Goal: Complete application form: Complete application form

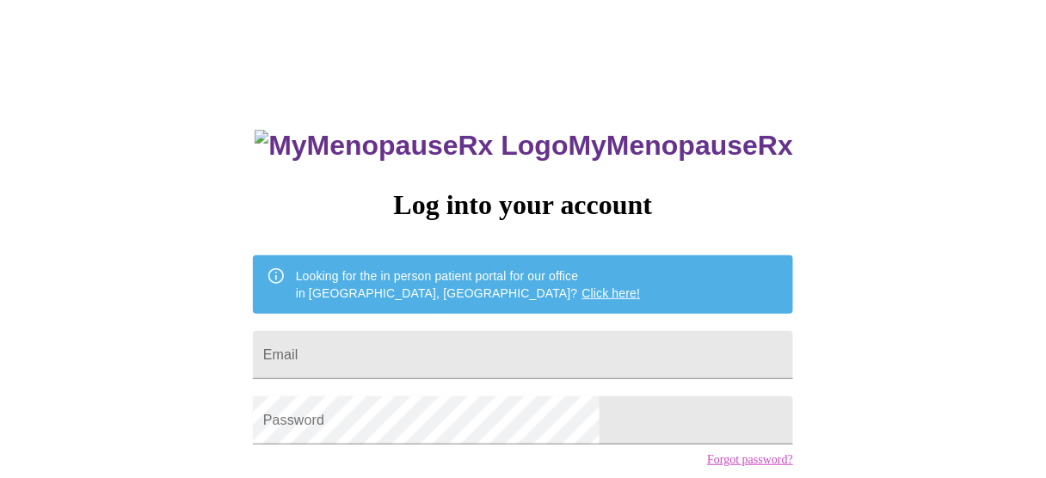
type input "heathershep1@gmail.com"
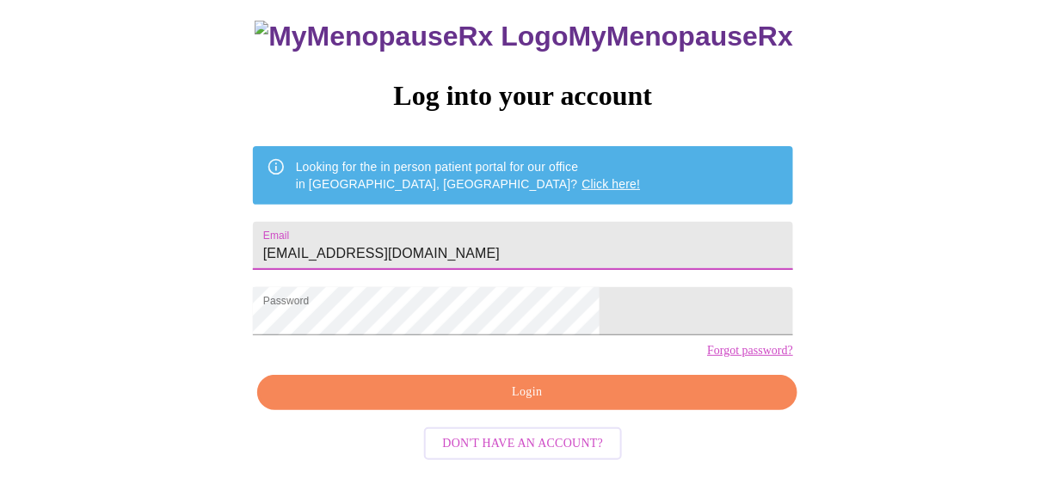
click at [569, 401] on span "Login" at bounding box center [527, 393] width 501 height 22
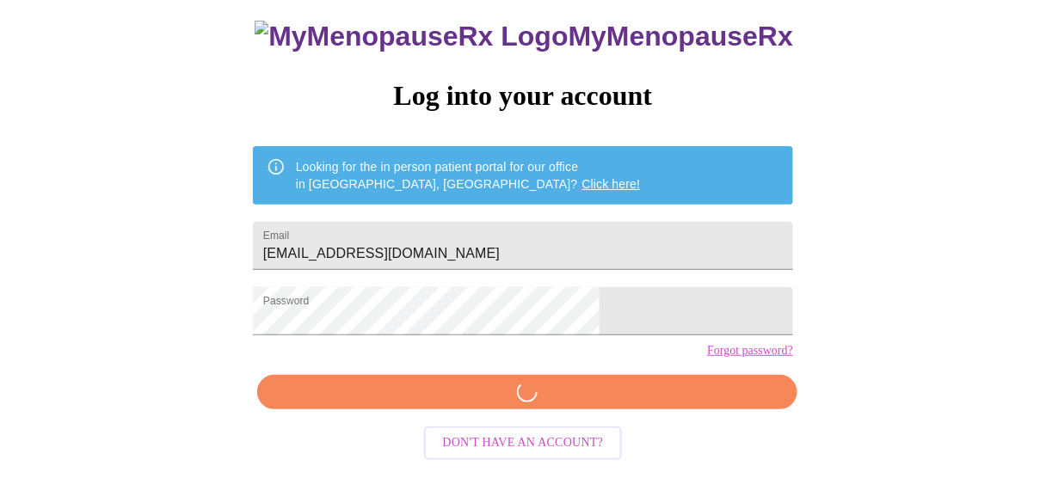
scroll to position [127, 0]
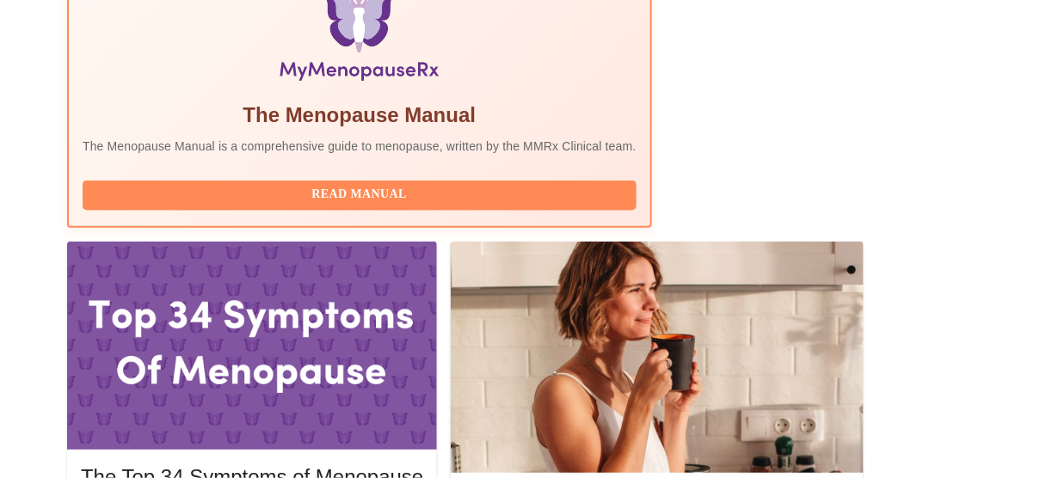
scroll to position [688, 0]
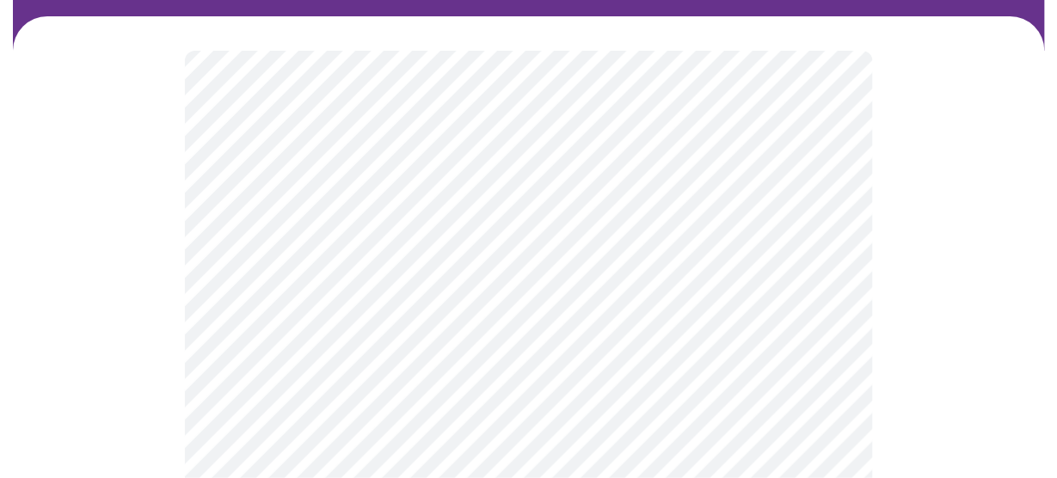
scroll to position [138, 0]
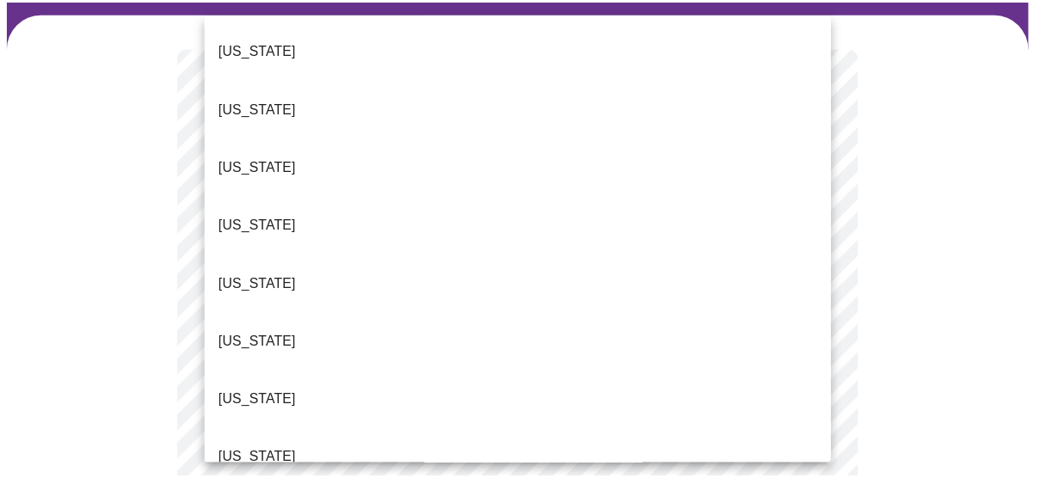
scroll to position [206, 0]
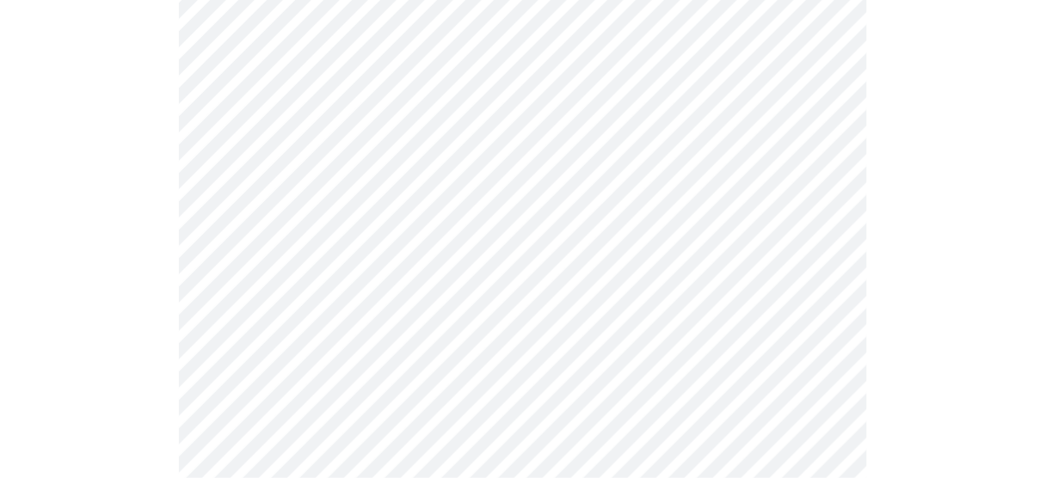
scroll to position [275, 0]
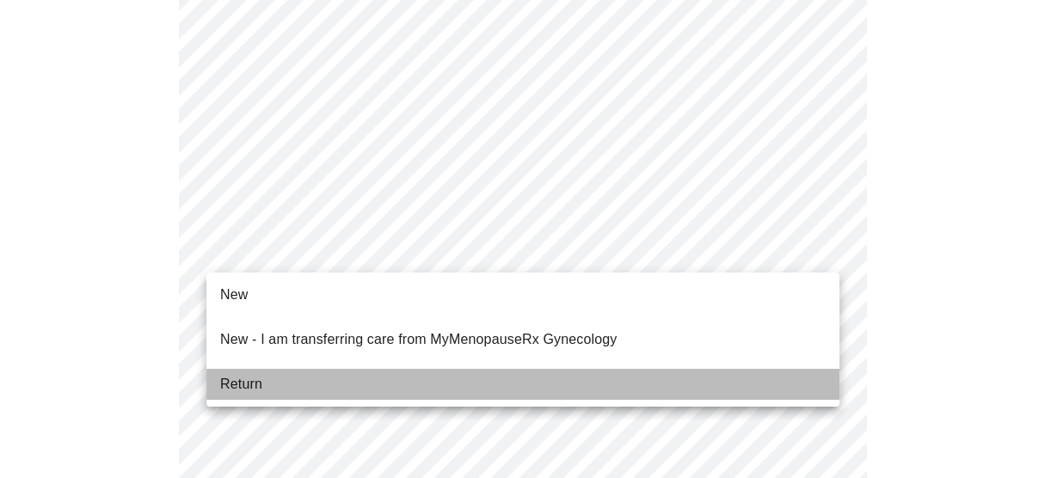
click at [335, 372] on li "Return" at bounding box center [522, 384] width 633 height 31
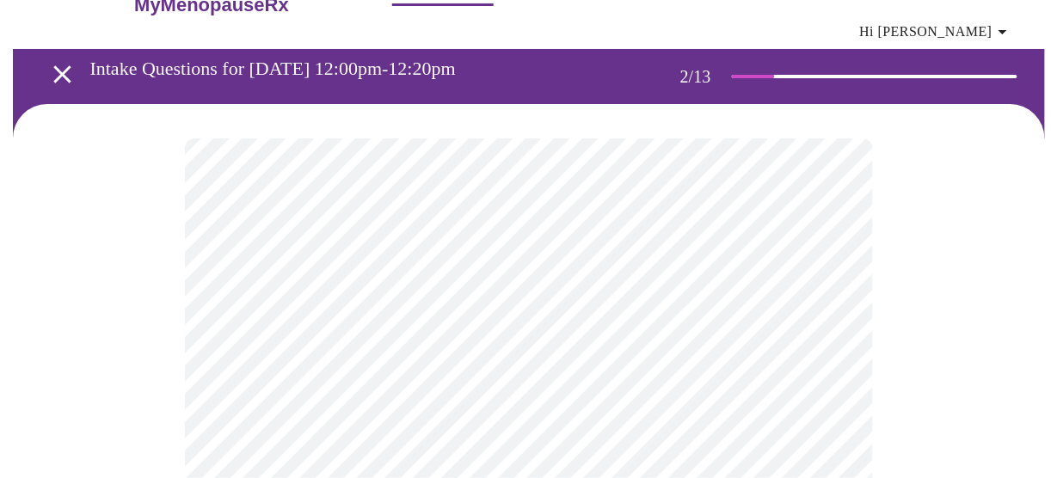
scroll to position [138, 0]
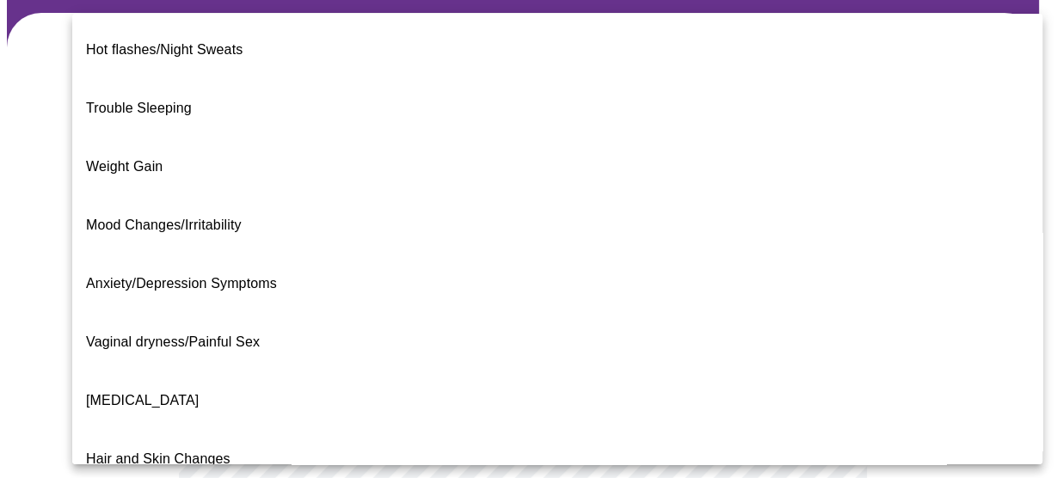
click at [431, 241] on body "MyMenopauseRx Appointments Messaging Labs Uploads Medications Community Refer a…" at bounding box center [528, 397] width 1043 height 1057
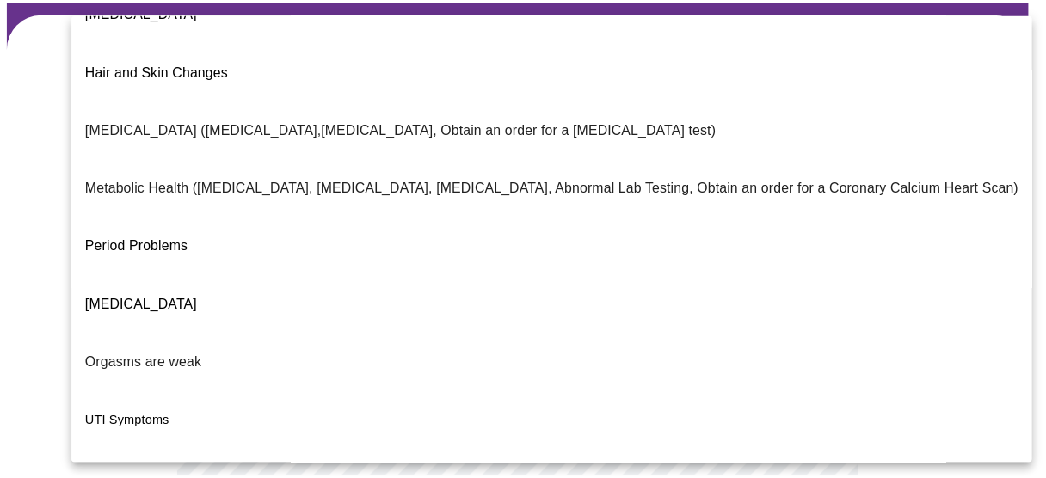
scroll to position [413, 0]
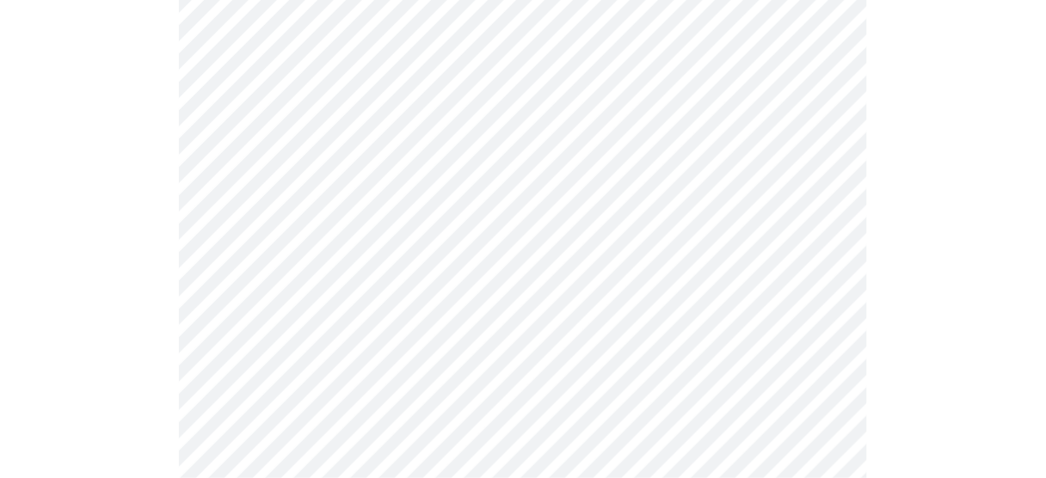
scroll to position [275, 0]
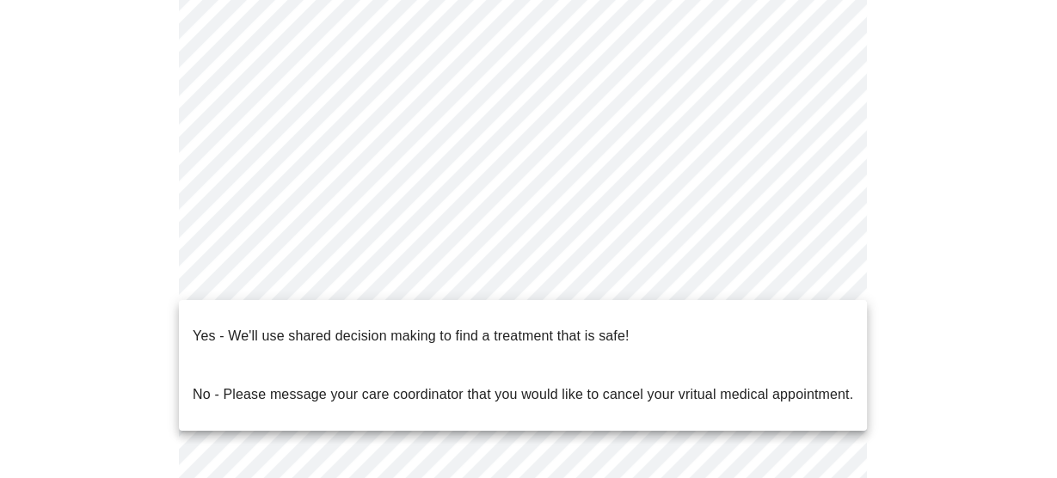
click at [376, 279] on body "MyMenopauseRx Appointments Messaging Labs Uploads Medications Community Refer a…" at bounding box center [528, 255] width 1043 height 1047
click at [459, 206] on div at bounding box center [528, 239] width 1057 height 478
click at [360, 273] on body "MyMenopauseRx Appointments Messaging Labs Uploads Medications Community Refer a…" at bounding box center [528, 255] width 1043 height 1047
click at [350, 326] on p "Yes - We'll use shared decision making to find a treatment that is safe!" at bounding box center [411, 336] width 436 height 21
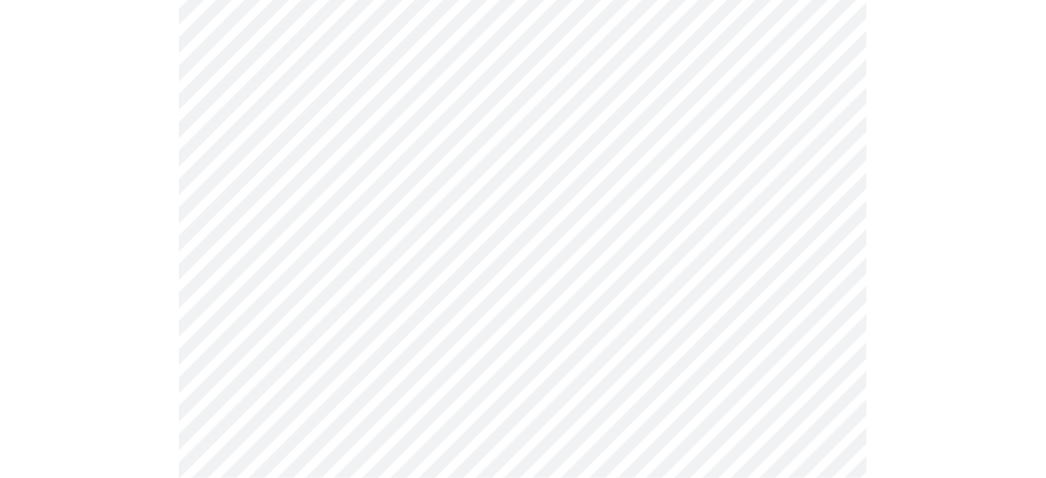
scroll to position [482, 0]
click at [876, 304] on div at bounding box center [523, 97] width 1032 height 856
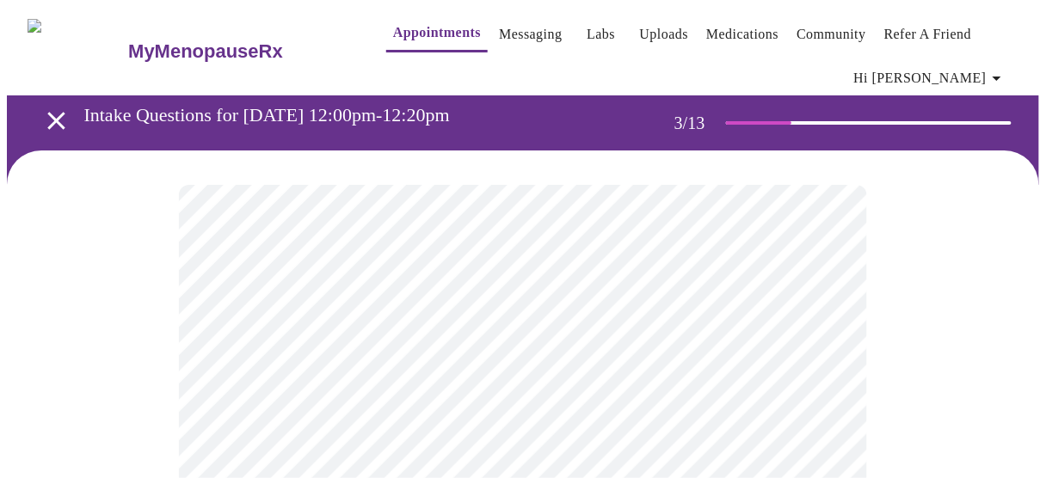
scroll to position [138, 0]
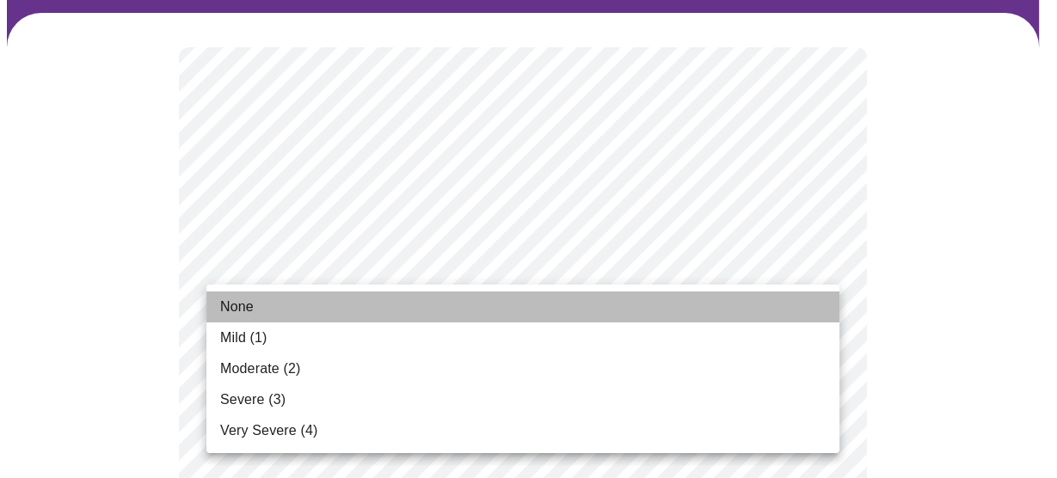
click at [285, 311] on li "None" at bounding box center [522, 307] width 633 height 31
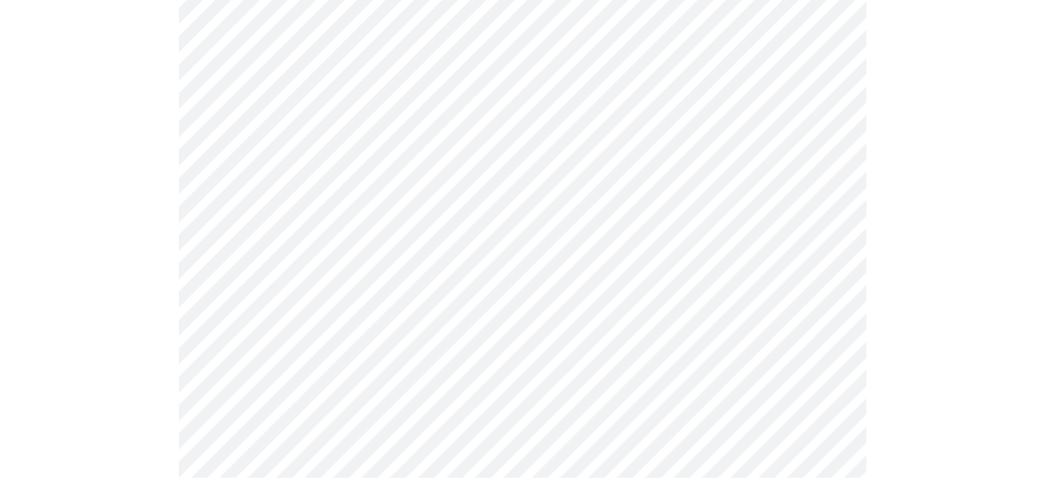
scroll to position [206, 0]
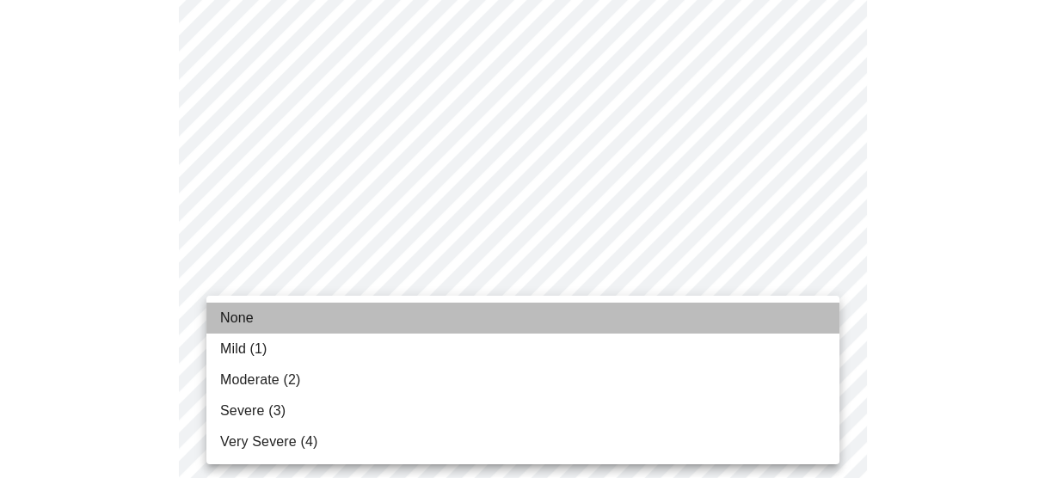
click at [310, 325] on li "None" at bounding box center [522, 318] width 633 height 31
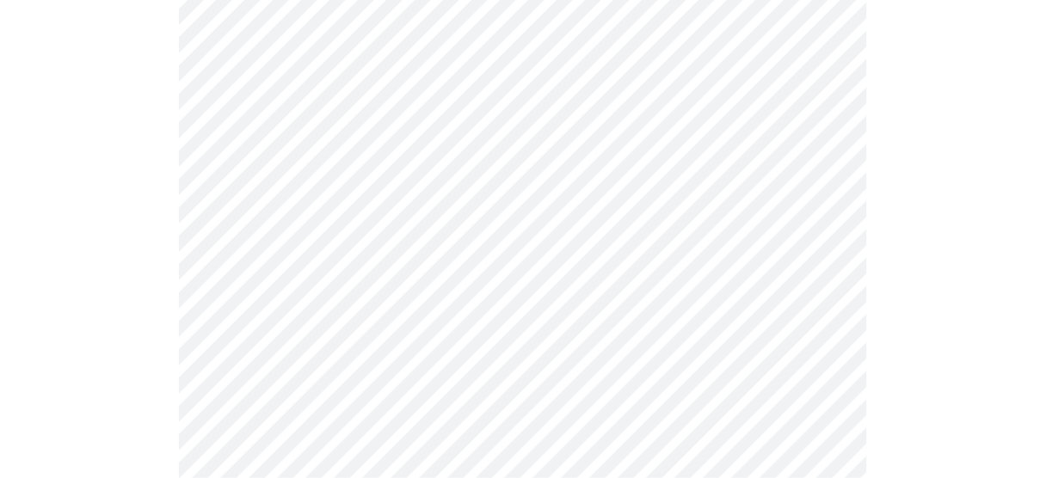
scroll to position [413, 0]
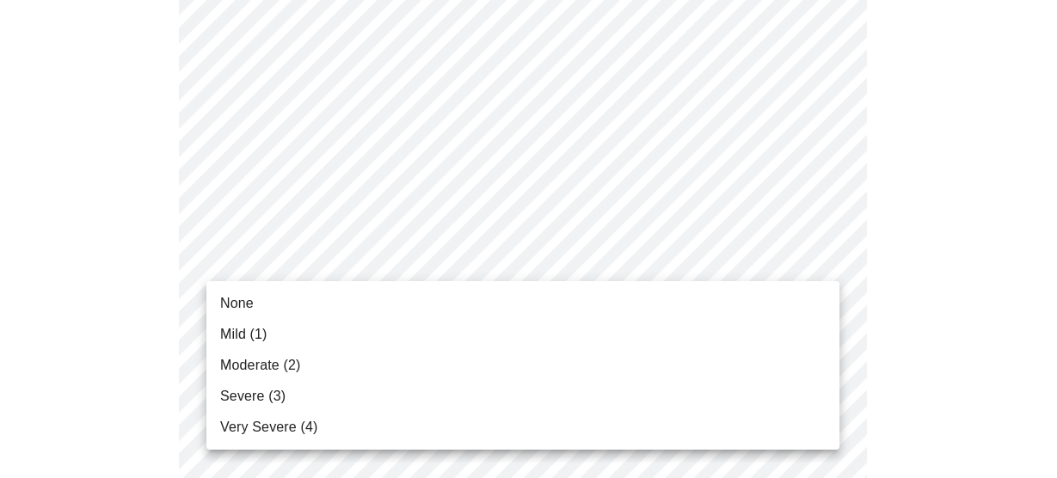
click at [321, 389] on li "Severe (3)" at bounding box center [522, 396] width 633 height 31
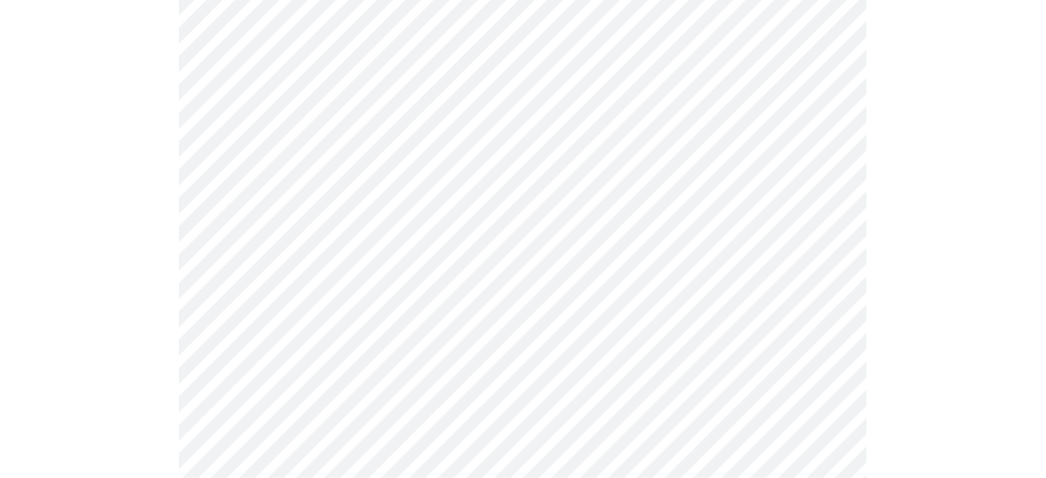
scroll to position [482, 0]
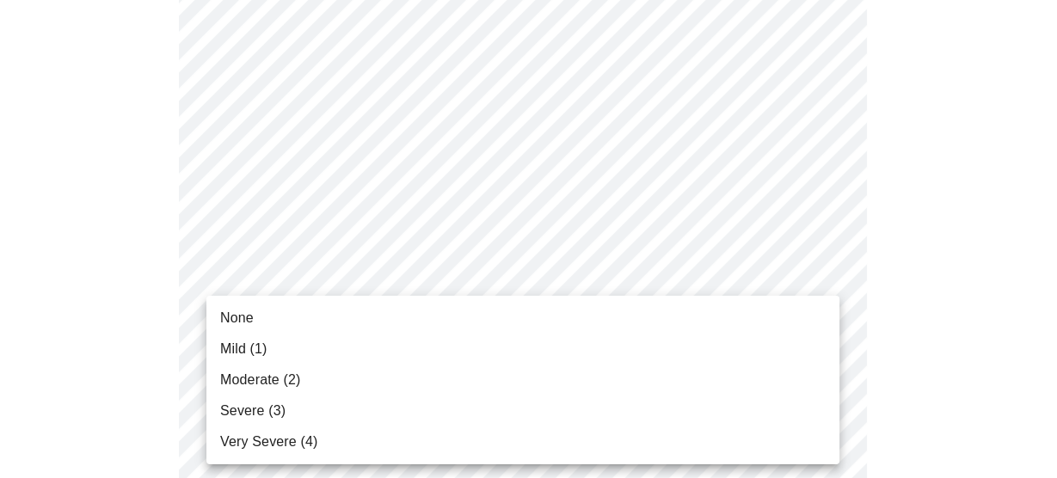
click at [366, 354] on li "Mild (1)" at bounding box center [522, 349] width 633 height 31
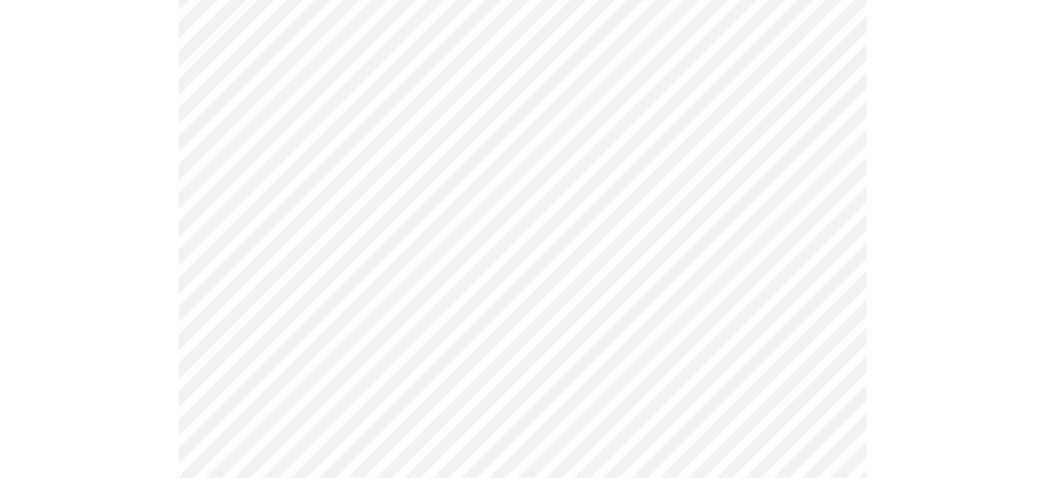
scroll to position [688, 0]
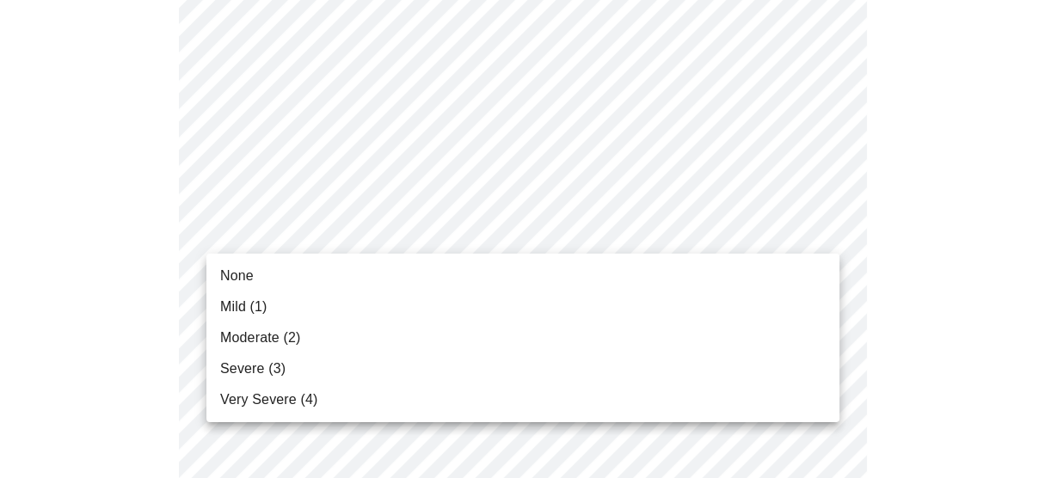
click at [489, 222] on body "MyMenopauseRx Appointments Messaging Labs Uploads Medications Community Refer a…" at bounding box center [528, 426] width 1043 height 2215
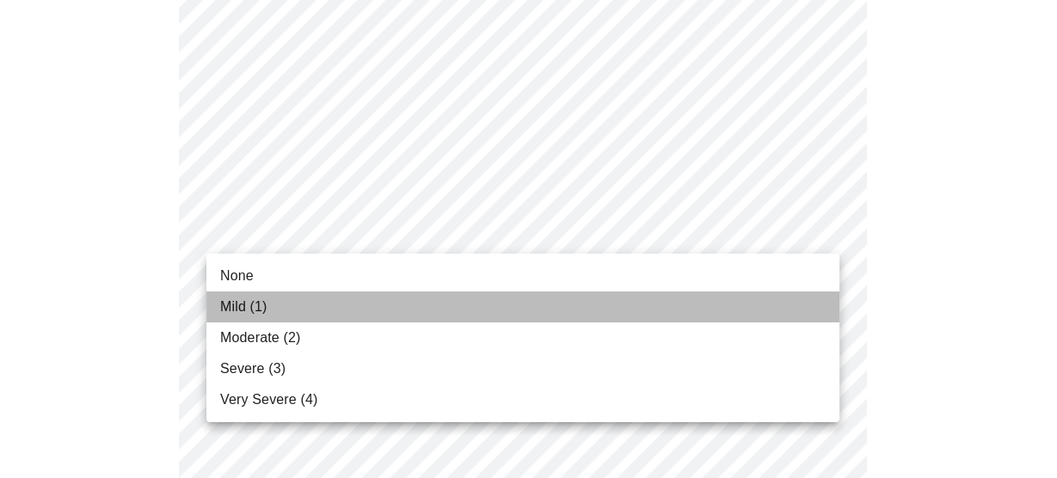
click at [364, 310] on li "Mild (1)" at bounding box center [522, 307] width 633 height 31
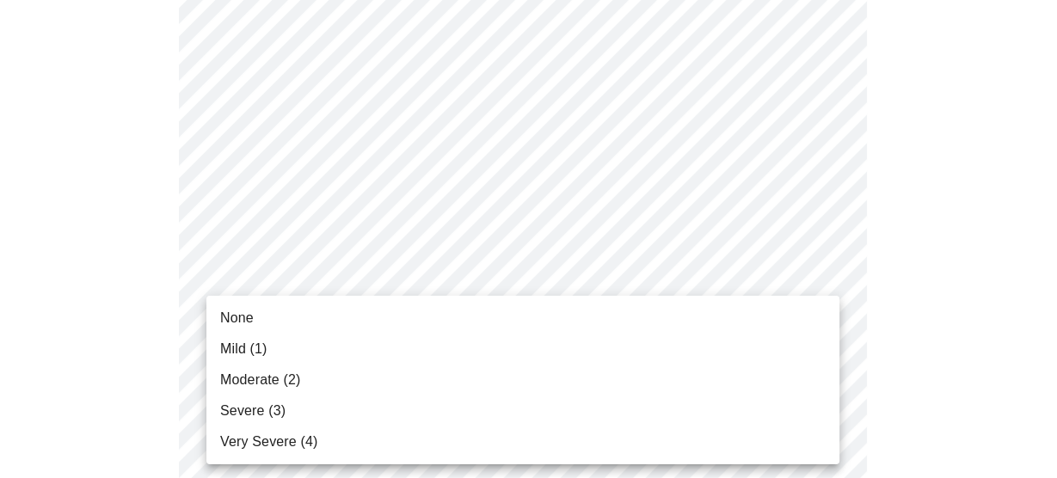
click at [358, 335] on body "MyMenopauseRx Appointments Messaging Labs Uploads Medications Community Refer a…" at bounding box center [528, 415] width 1043 height 2192
click at [348, 368] on li "Moderate (2)" at bounding box center [522, 380] width 633 height 31
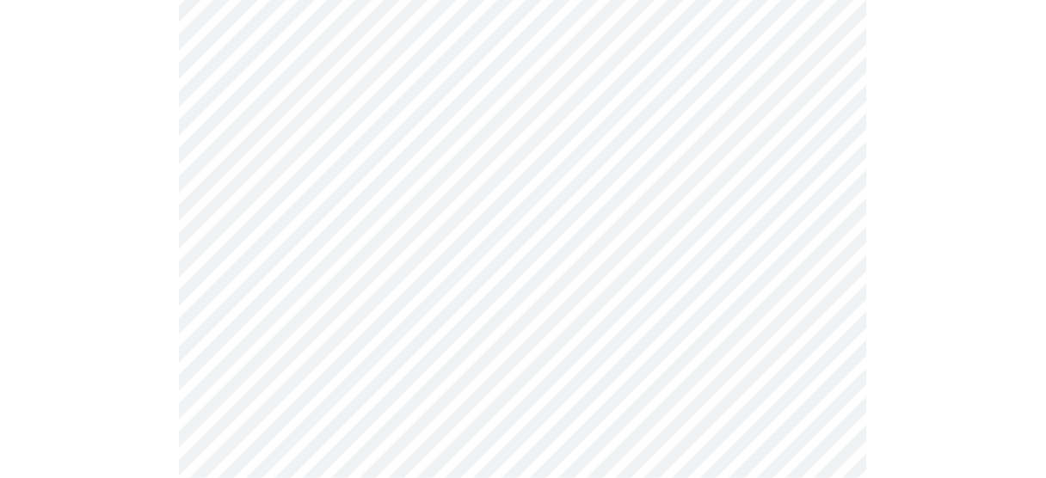
scroll to position [895, 0]
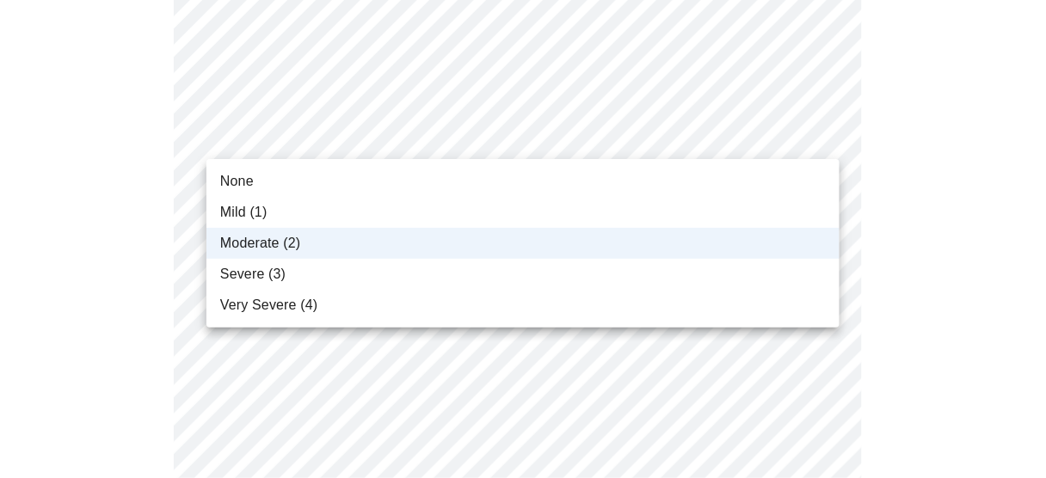
click at [431, 131] on body "MyMenopauseRx Appointments Messaging Labs Uploads Medications Community Refer a…" at bounding box center [523, 196] width 1032 height 2168
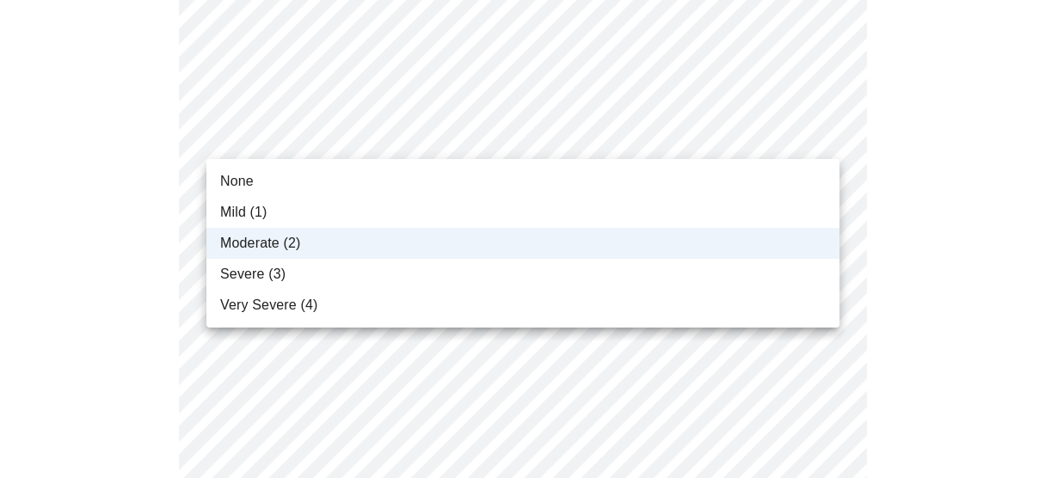
click at [384, 208] on li "Mild (1)" at bounding box center [522, 212] width 633 height 31
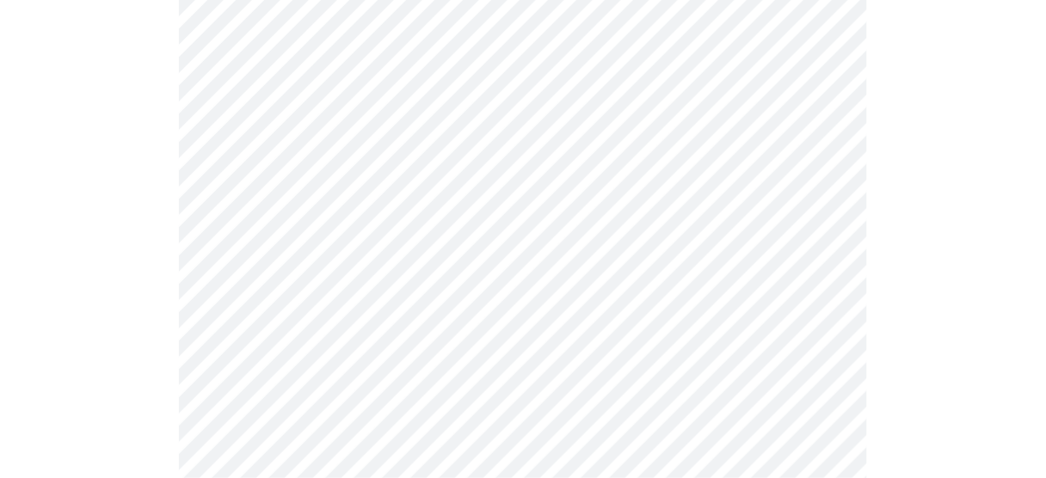
scroll to position [963, 0]
click at [399, 368] on body "MyMenopauseRx Appointments Messaging Labs Uploads Medications Community Refer a…" at bounding box center [523, 127] width 1032 height 2168
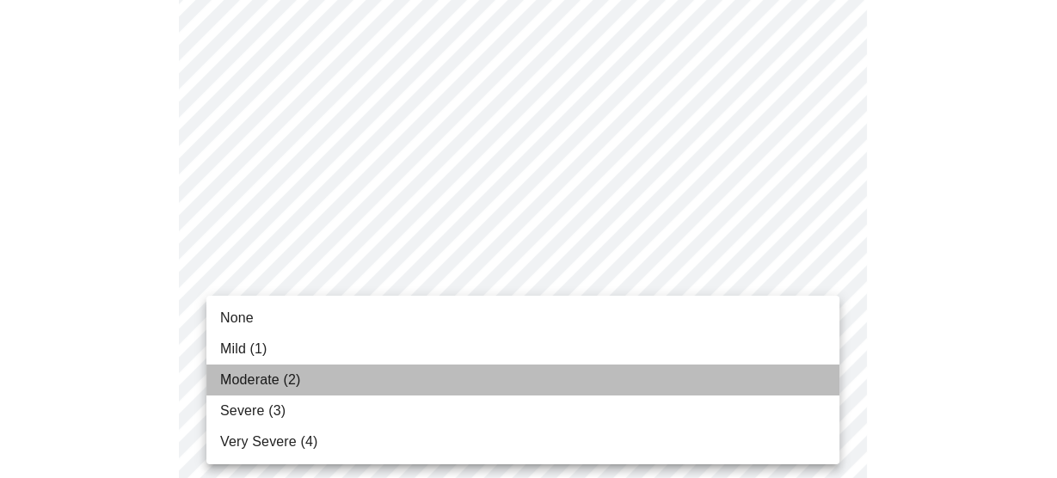
click at [379, 386] on li "Moderate (2)" at bounding box center [522, 380] width 633 height 31
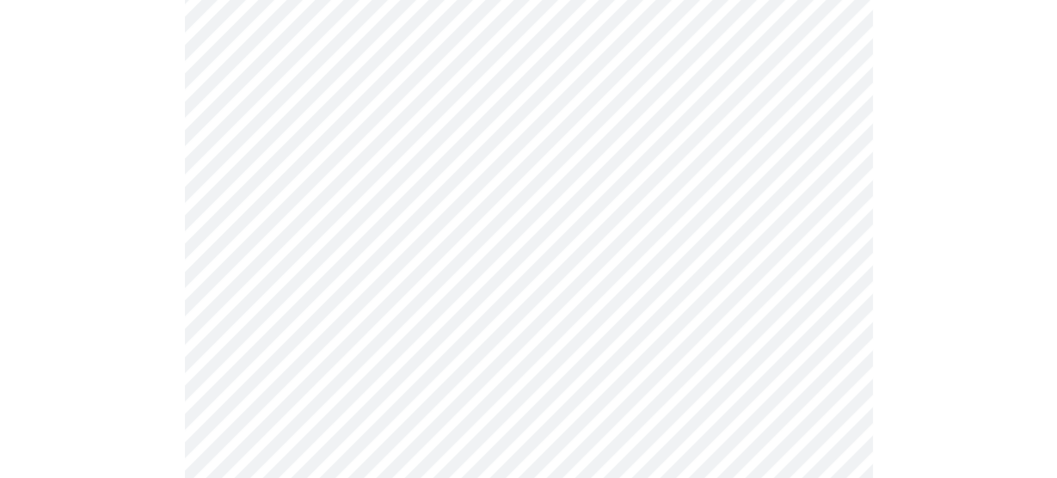
click at [456, 192] on body "MyMenopauseRx Appointments Messaging Labs Uploads Medications Community Refer a…" at bounding box center [528, 115] width 1043 height 2144
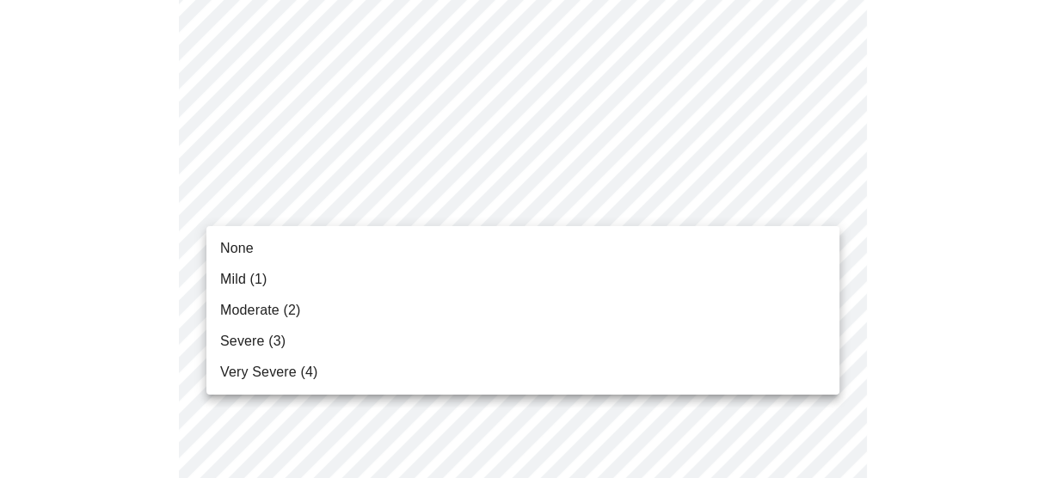
click at [382, 308] on li "Moderate (2)" at bounding box center [522, 310] width 633 height 31
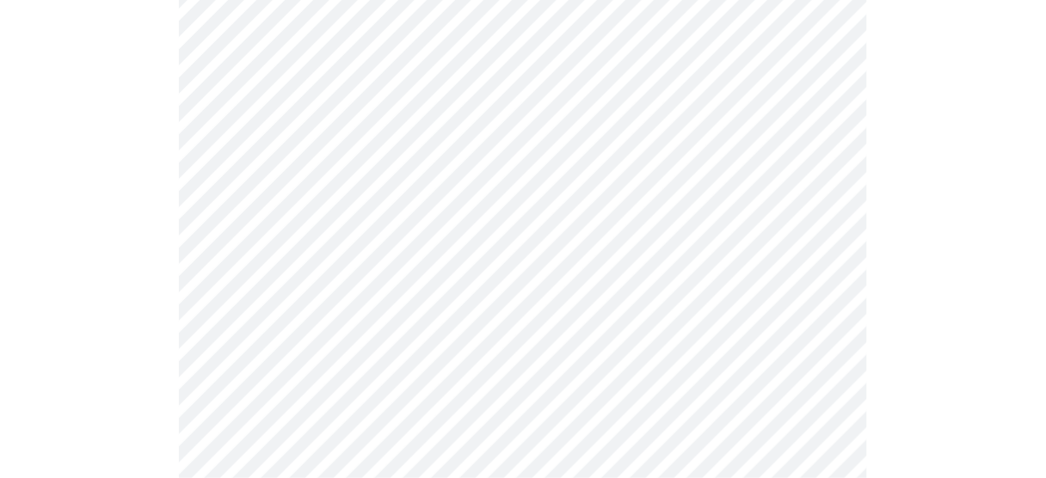
scroll to position [1170, 0]
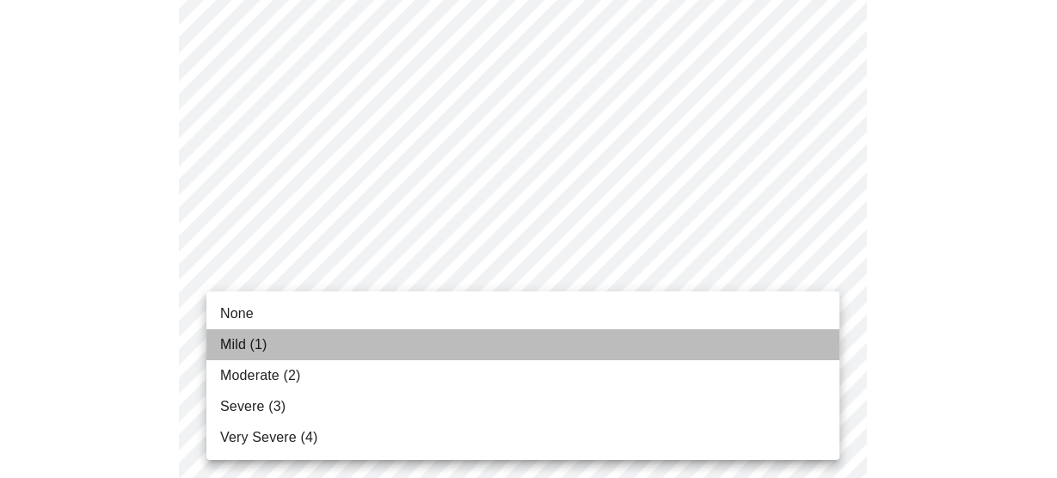
click at [316, 342] on li "Mild (1)" at bounding box center [522, 344] width 633 height 31
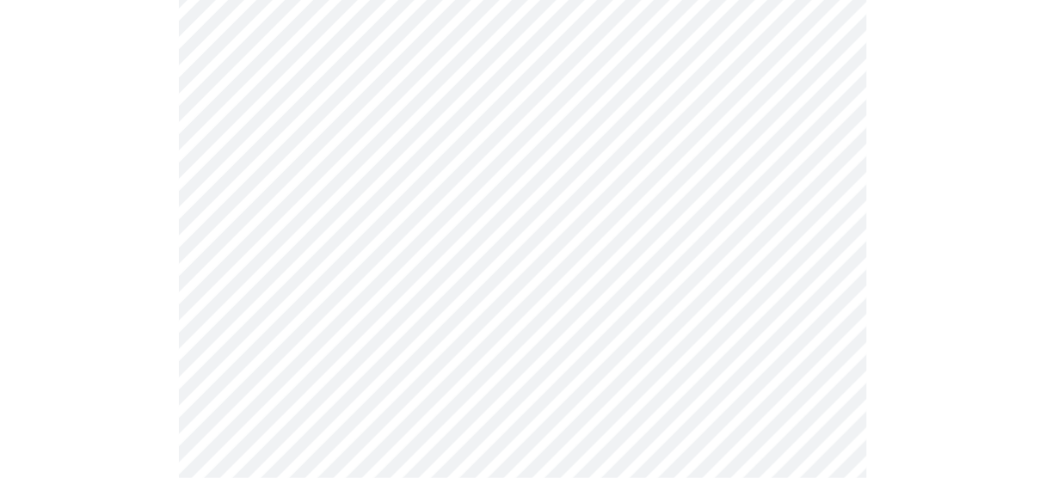
scroll to position [1308, 0]
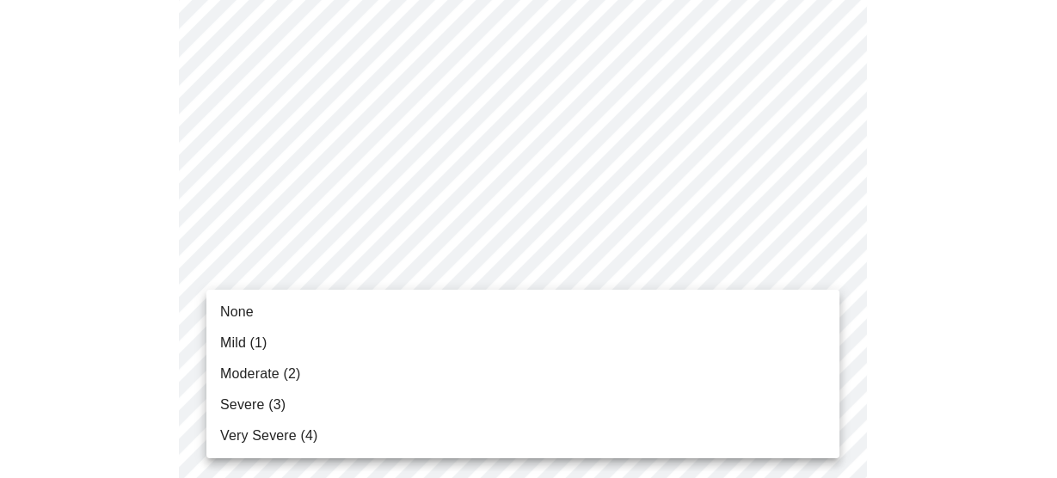
click at [342, 379] on li "Moderate (2)" at bounding box center [522, 374] width 633 height 31
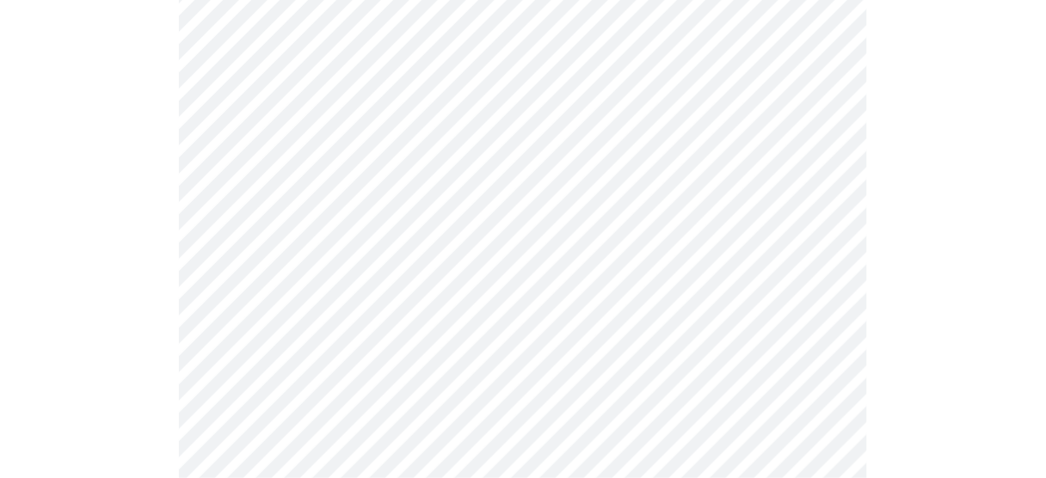
scroll to position [1445, 0]
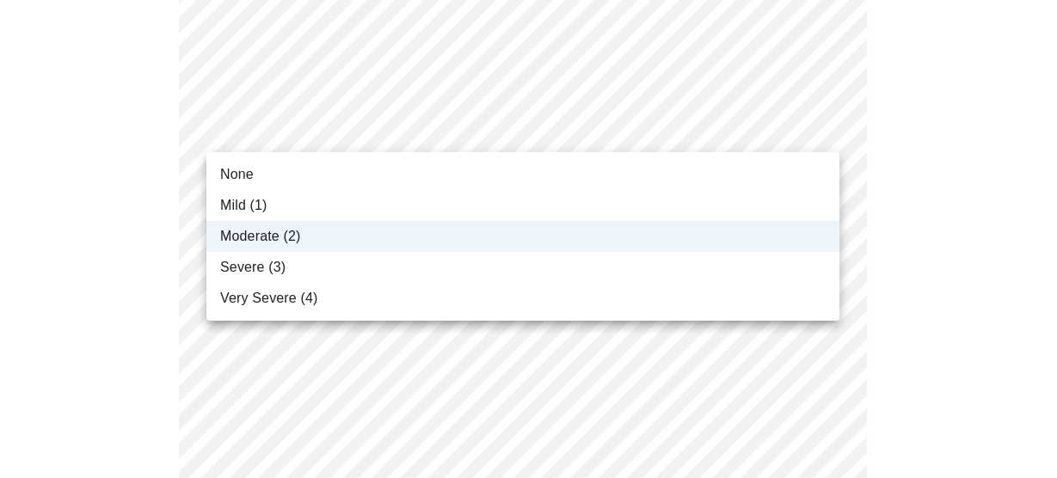
click at [304, 261] on li "Severe (3)" at bounding box center [522, 267] width 633 height 31
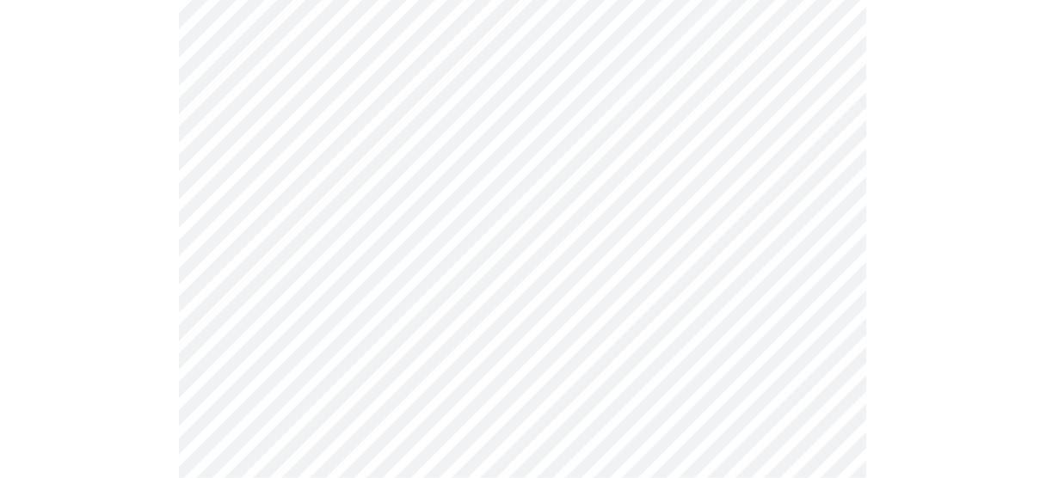
scroll to position [1376, 0]
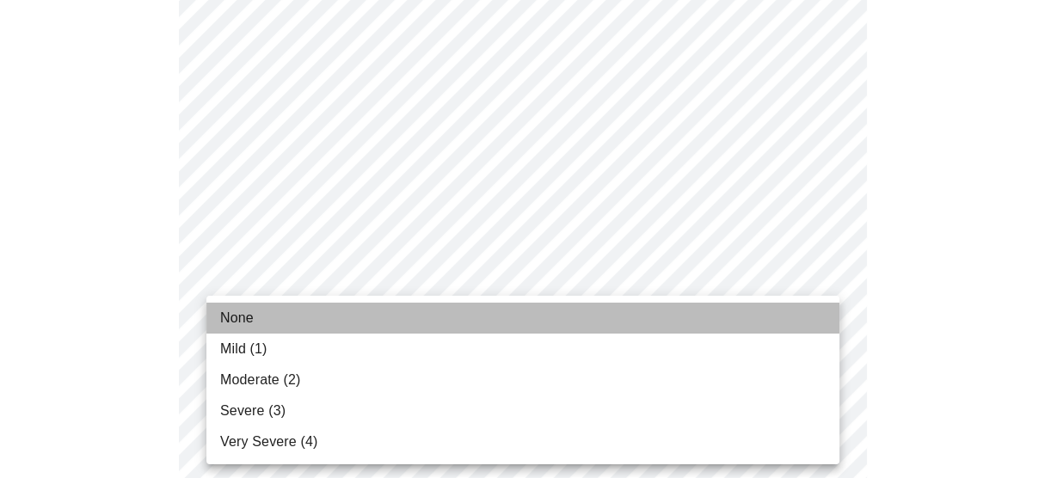
click at [350, 317] on li "None" at bounding box center [522, 318] width 633 height 31
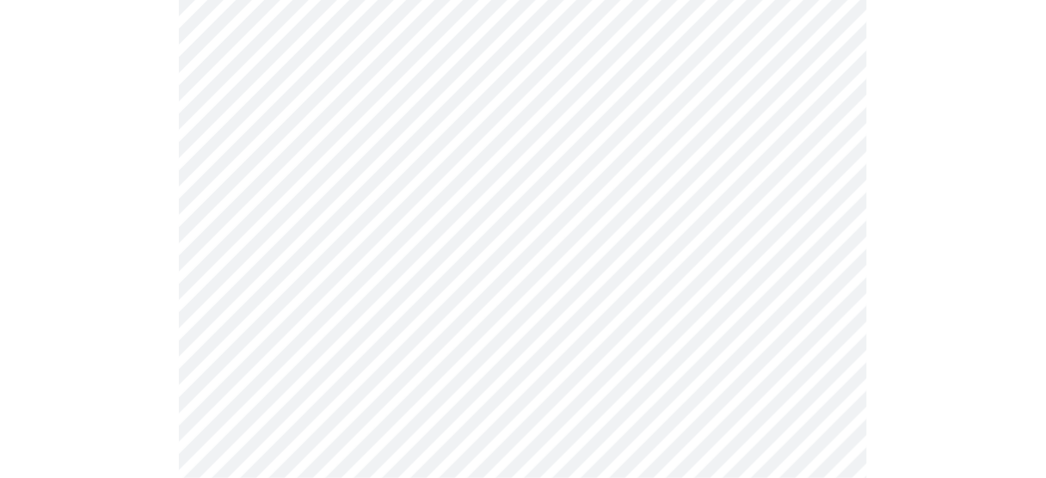
scroll to position [757, 0]
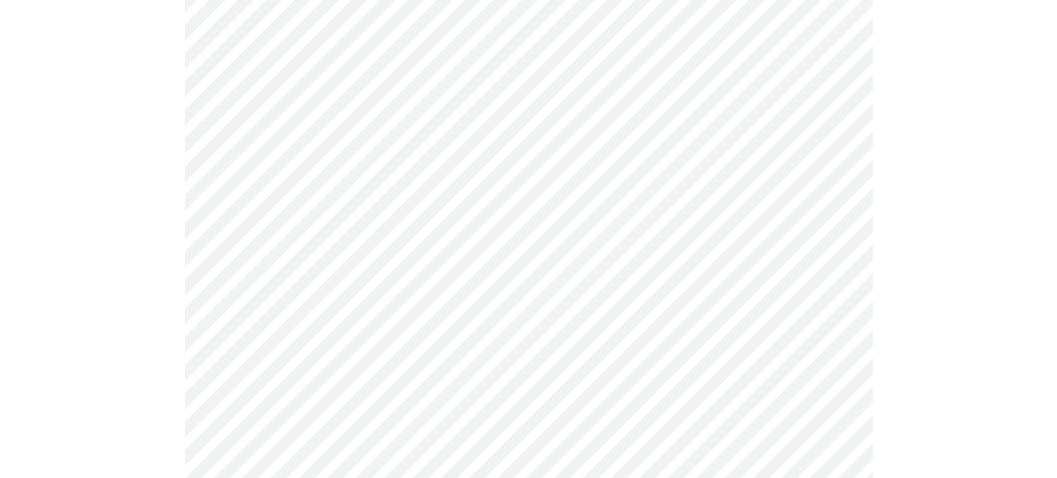
click at [483, 312] on body "MyMenopauseRx Appointments Messaging Labs Uploads Medications Community Refer a…" at bounding box center [528, 110] width 1043 height 1720
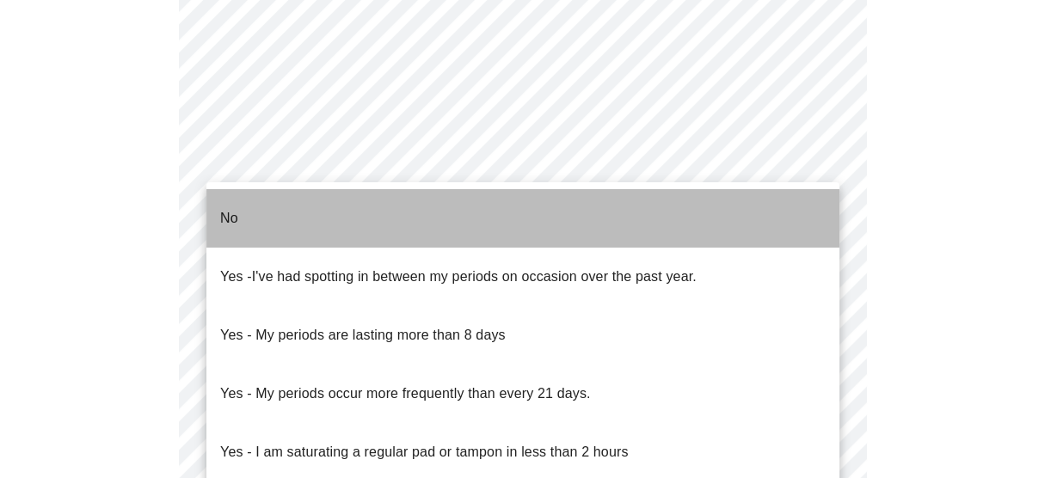
click at [362, 211] on li "No" at bounding box center [522, 218] width 633 height 58
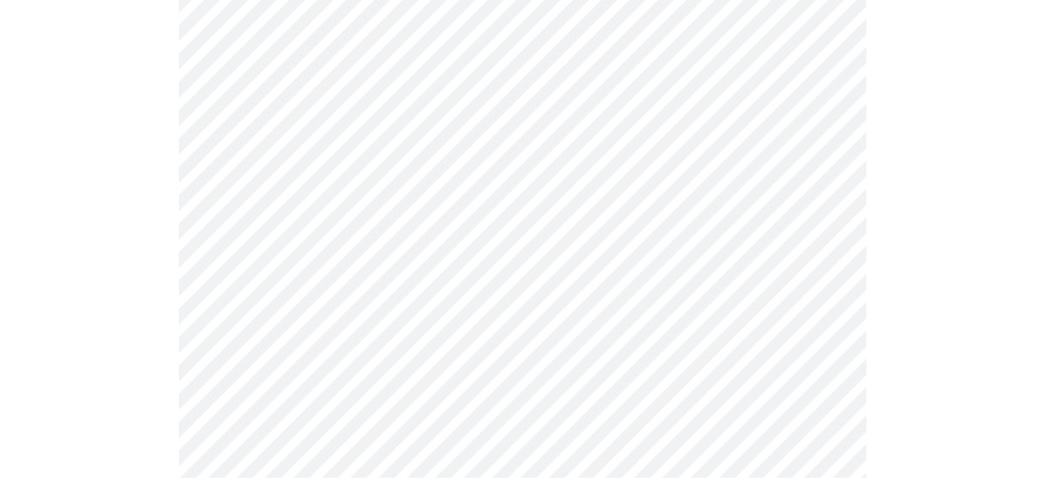
scroll to position [963, 0]
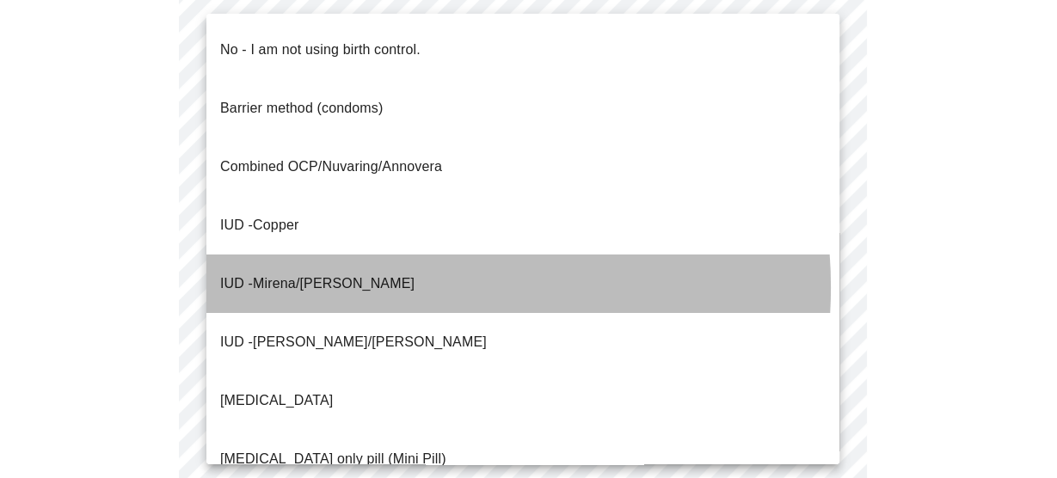
click at [385, 255] on li "IUD - Mirena/Liletta" at bounding box center [522, 284] width 633 height 58
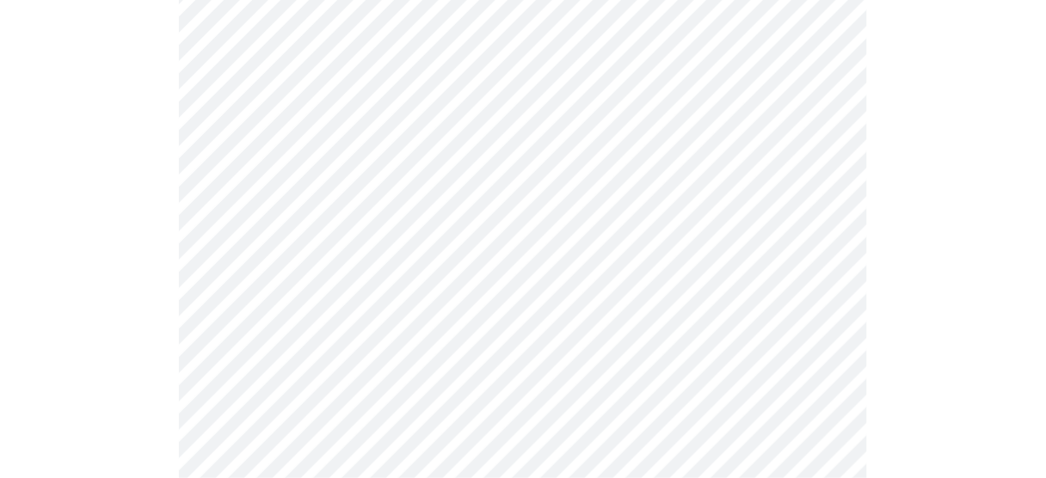
scroll to position [1032, 0]
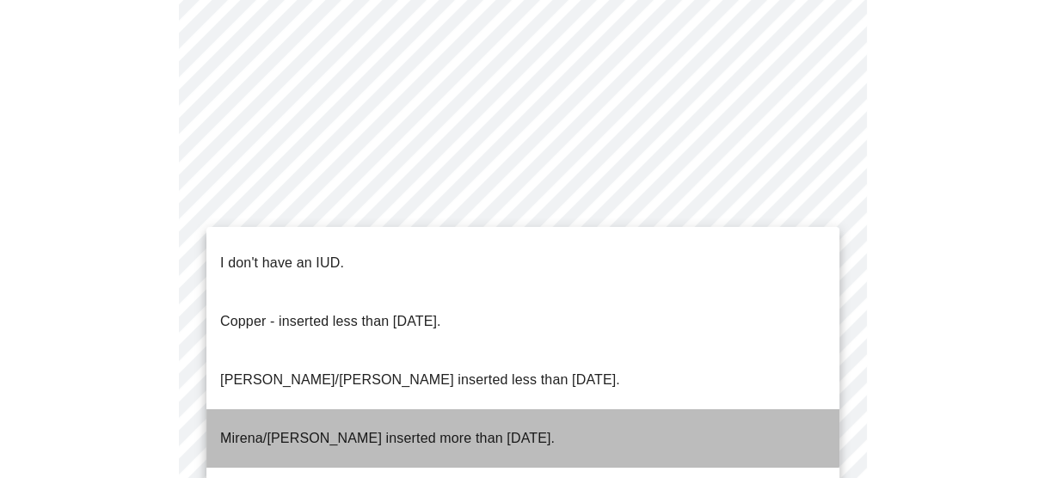
click at [496, 428] on p "Mirena/Liletta inserted more than 5 years ago." at bounding box center [387, 438] width 335 height 21
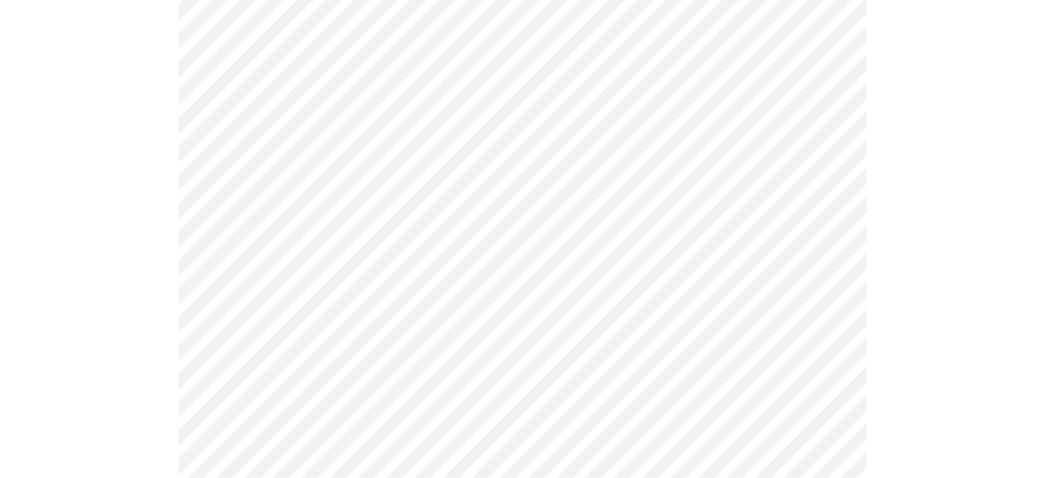
scroll to position [1170, 0]
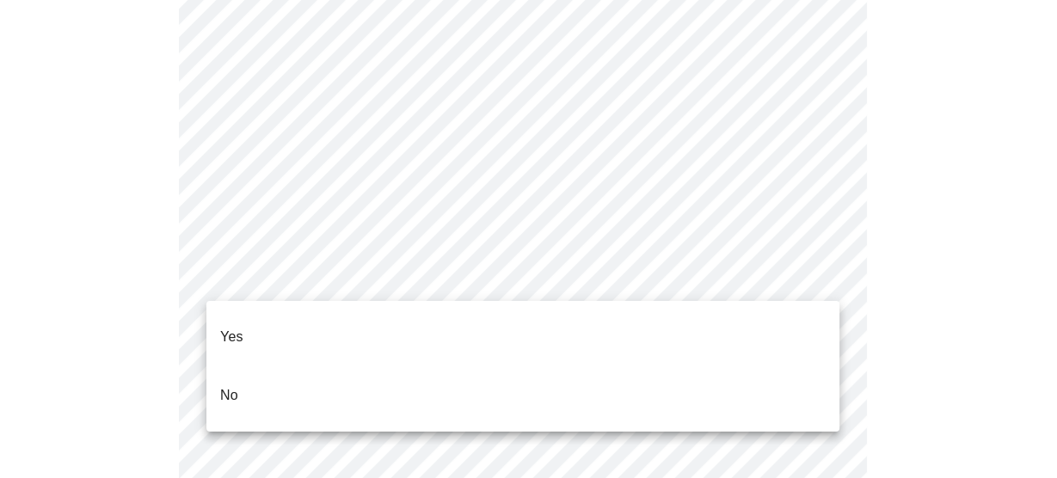
click at [470, 320] on li "Yes" at bounding box center [522, 337] width 633 height 58
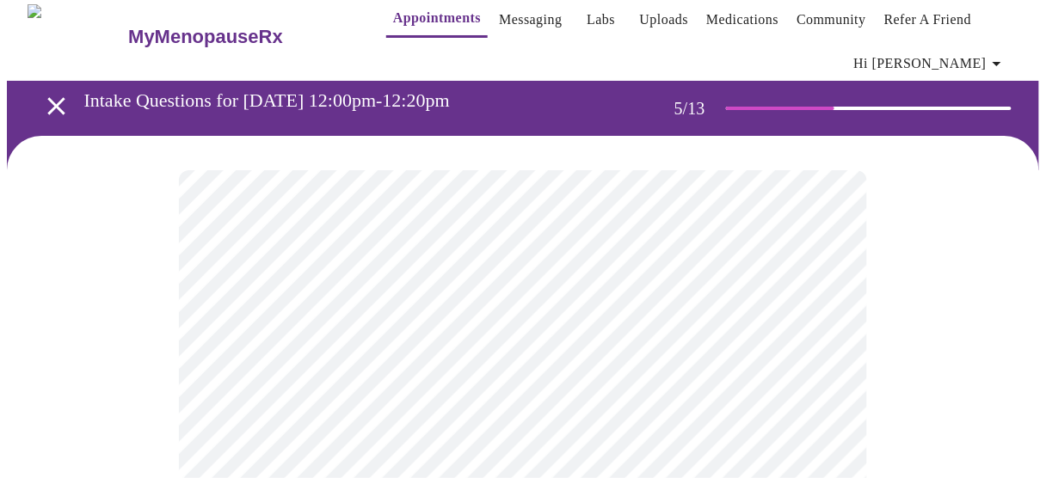
scroll to position [0, 0]
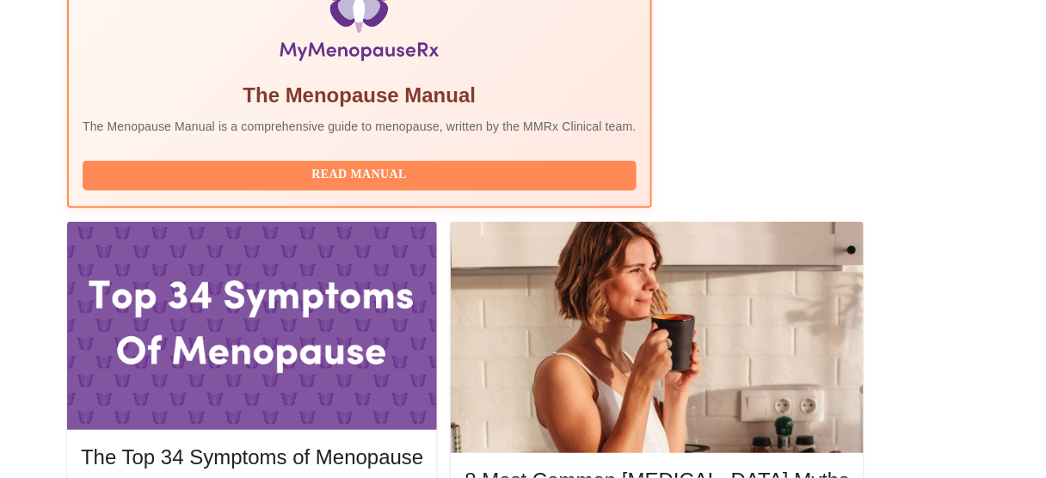
scroll to position [653, 0]
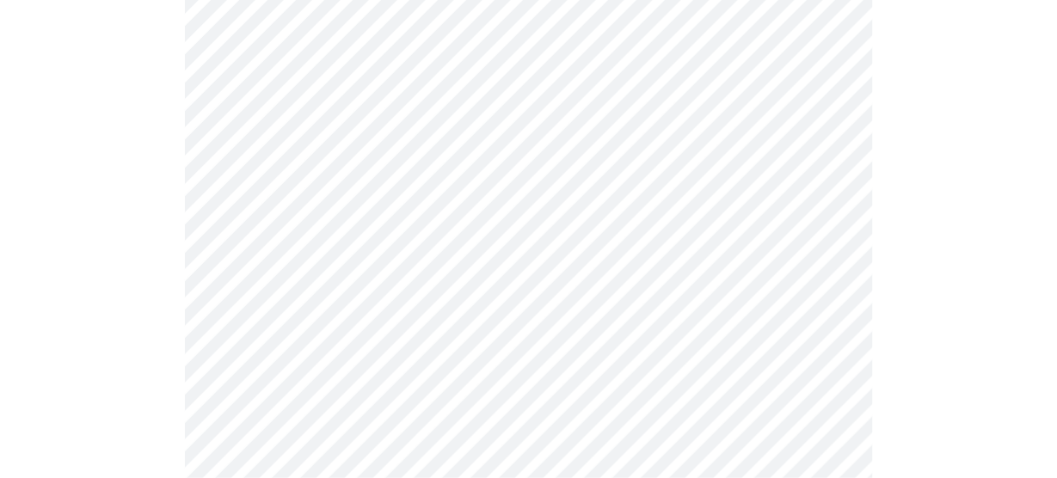
scroll to position [206, 0]
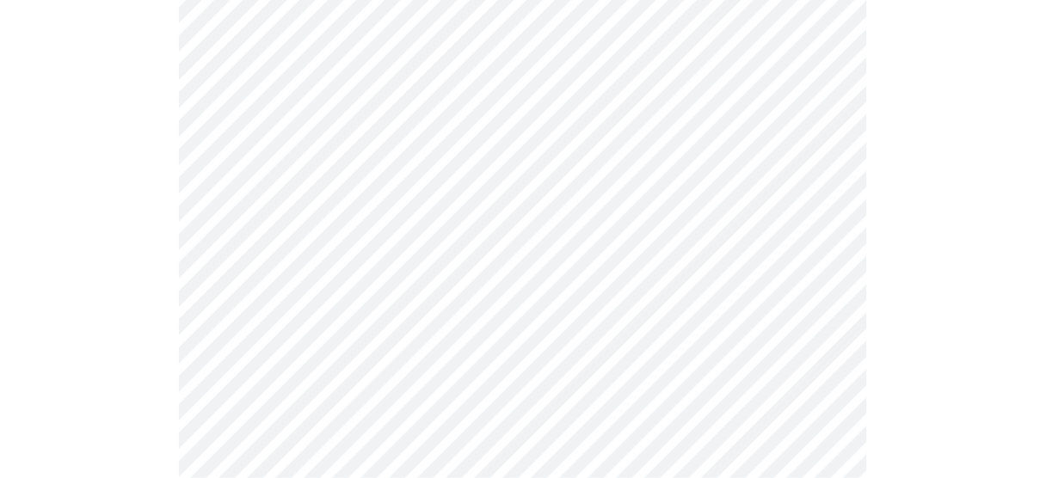
click at [622, 172] on body "MyMenopauseRx Appointments Messaging Labs Uploads Medications Community Refer a…" at bounding box center [523, 300] width 1032 height 1000
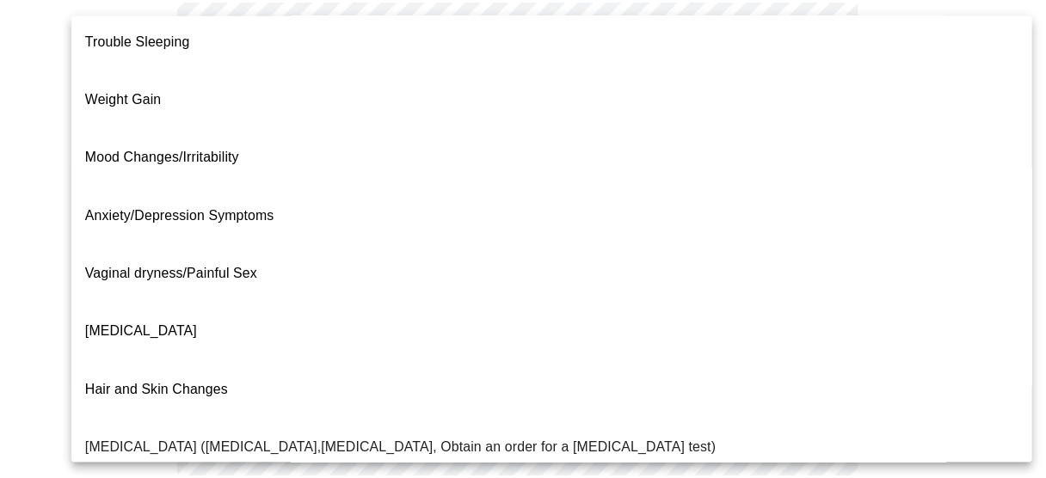
scroll to position [0, 0]
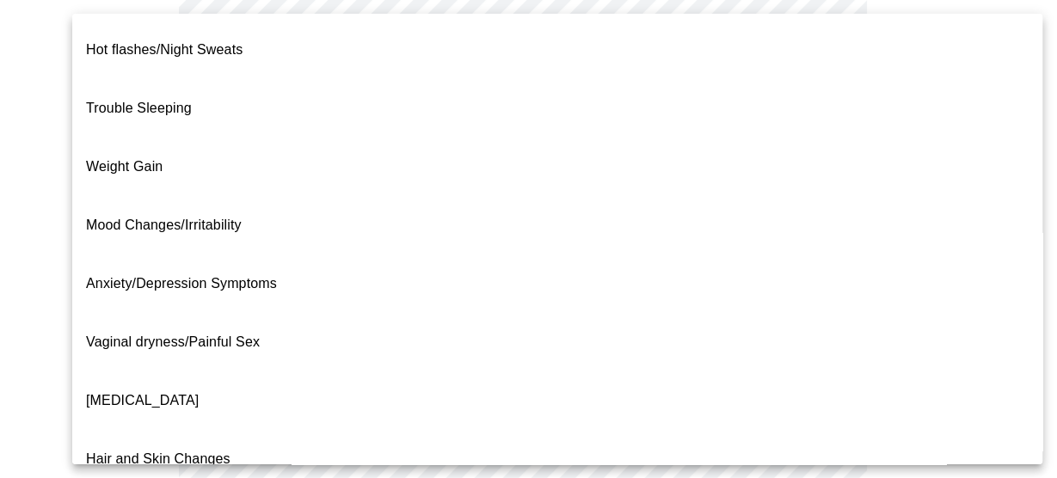
click at [1018, 203] on div at bounding box center [528, 239] width 1057 height 478
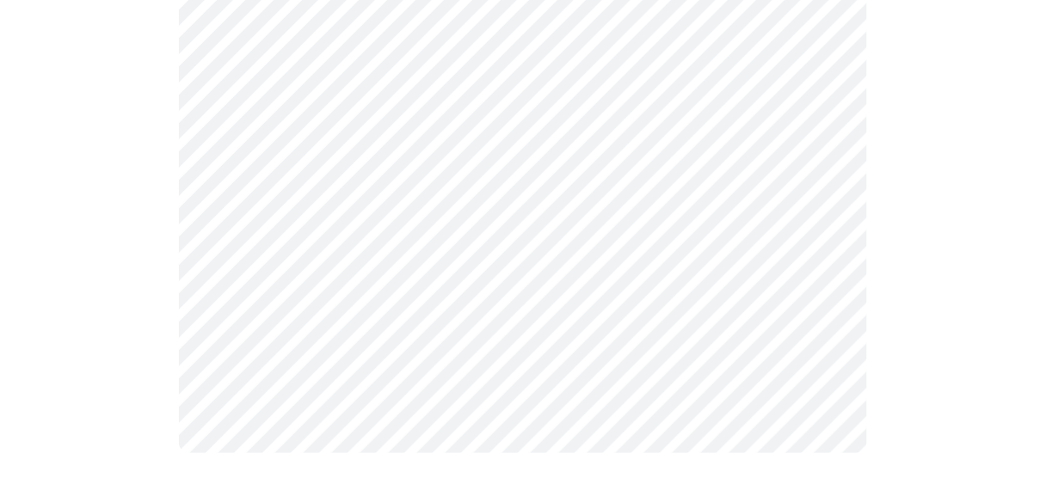
scroll to position [1199, 0]
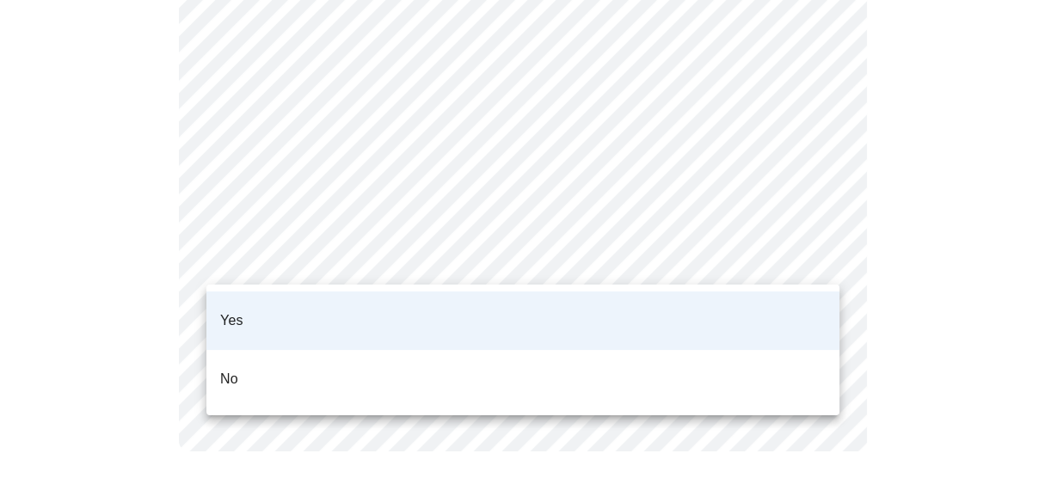
click at [296, 350] on li "No" at bounding box center [522, 379] width 633 height 58
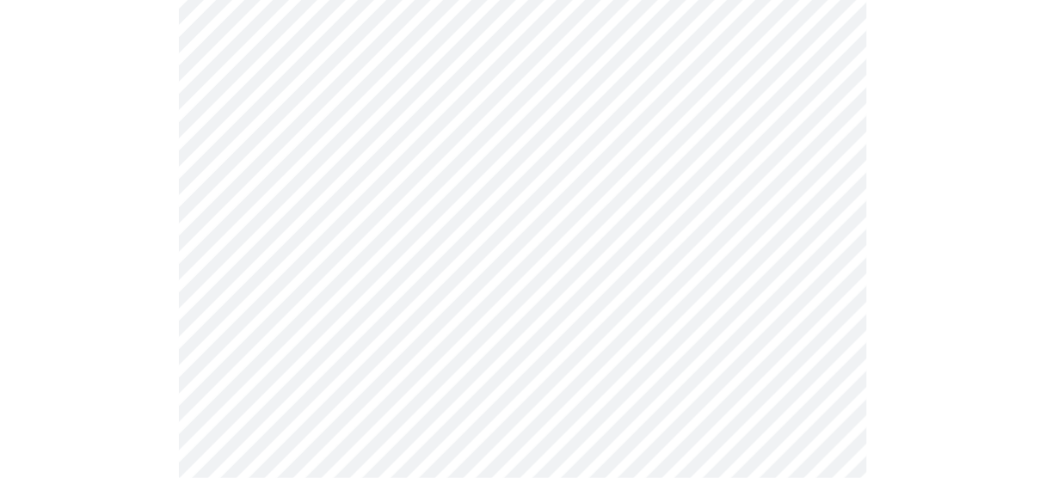
scroll to position [206, 0]
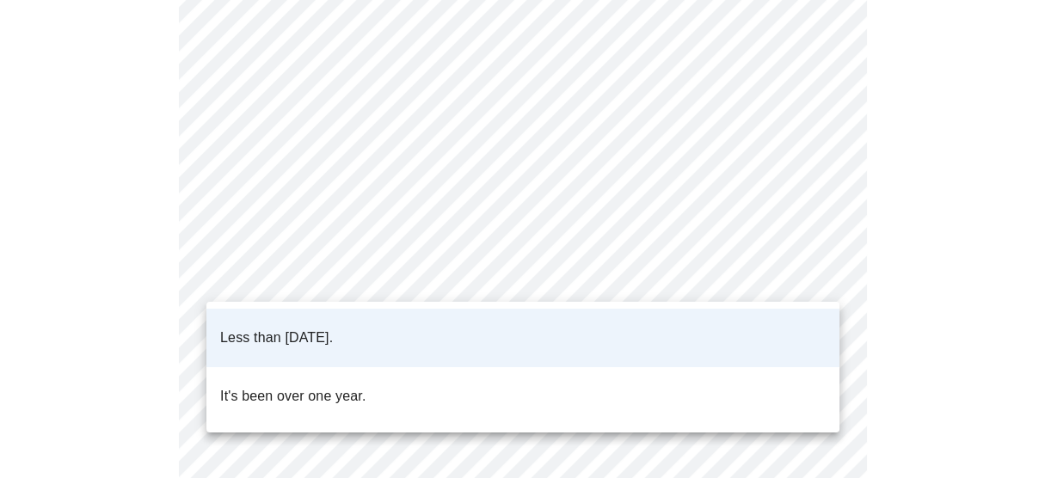
click at [396, 274] on body "MyMenopauseRx Appointments Messaging Labs Uploads Medications Community Refer a…" at bounding box center [528, 448] width 1043 height 1296
click at [396, 274] on div at bounding box center [528, 239] width 1057 height 478
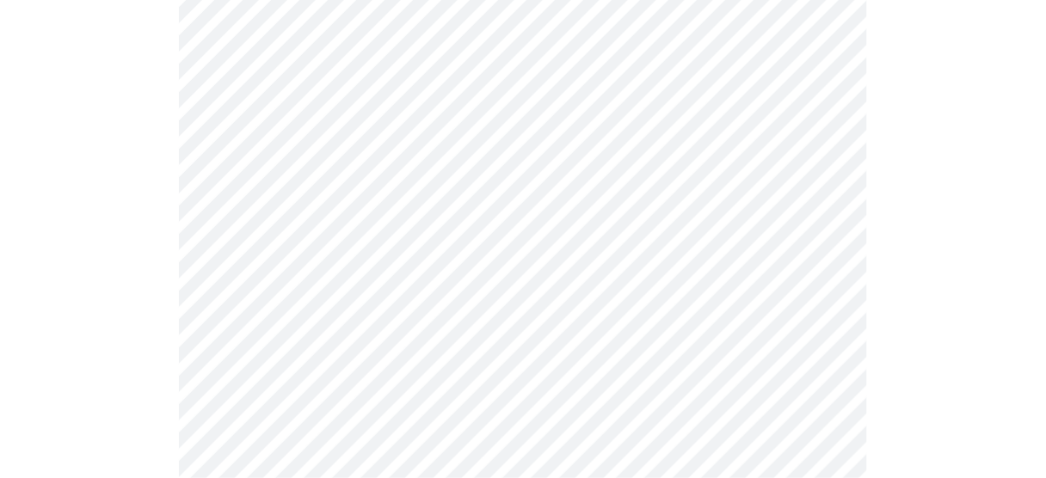
scroll to position [275, 0]
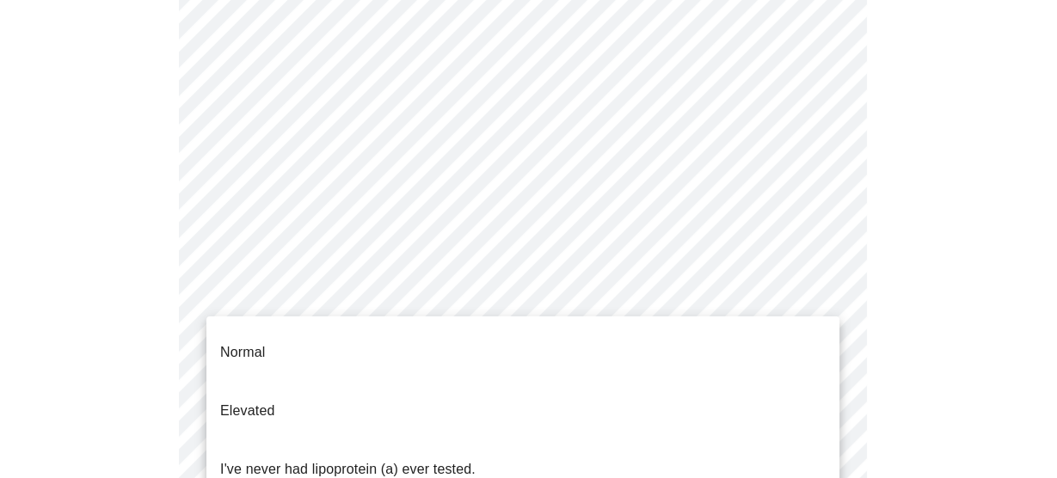
click at [632, 351] on body "MyMenopauseRx Appointments Messaging Labs Uploads Medications Community Refer a…" at bounding box center [528, 380] width 1043 height 1296
click at [929, 337] on div at bounding box center [528, 239] width 1057 height 478
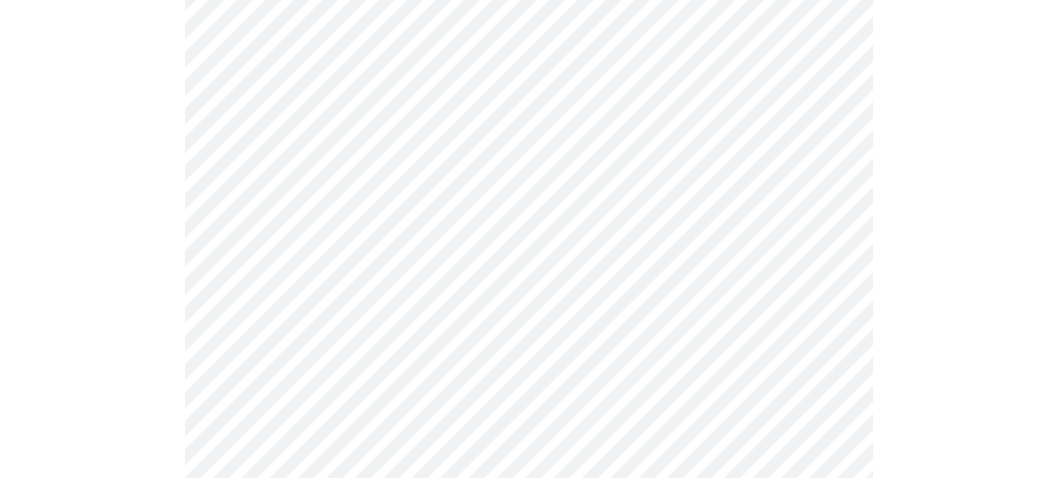
click at [457, 338] on body "MyMenopauseRx Appointments Messaging Labs Uploads Medications Community Refer a…" at bounding box center [528, 380] width 1043 height 1296
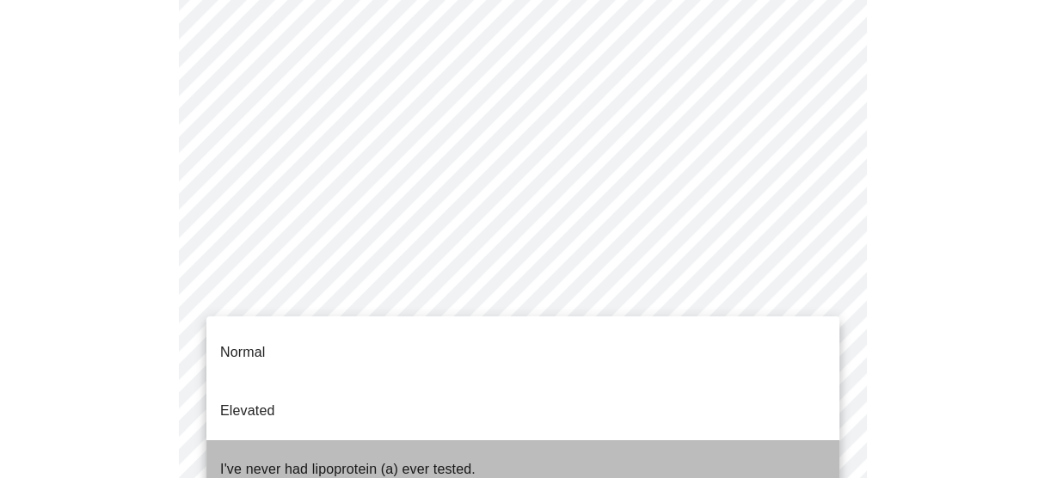
click at [461, 459] on p "I've never had lipoprotein (a) ever tested." at bounding box center [347, 469] width 255 height 21
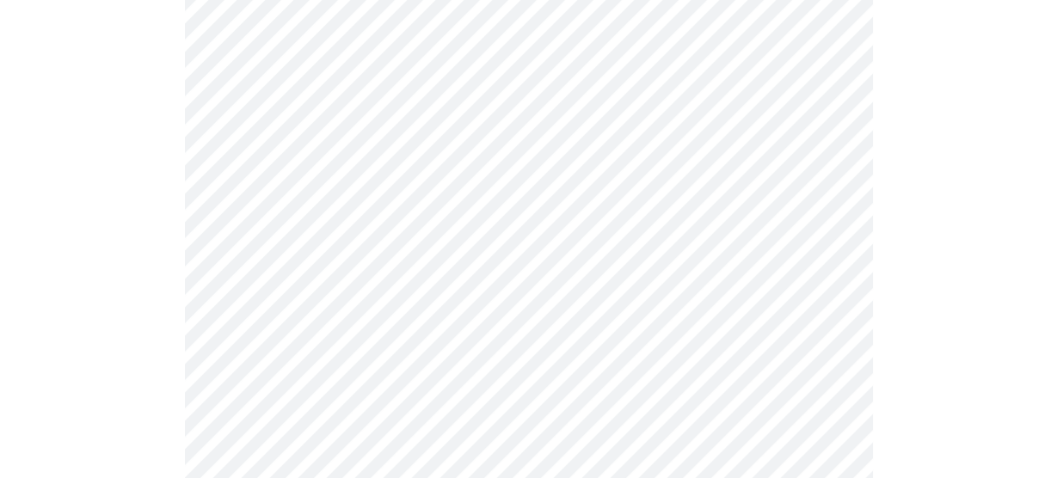
click at [331, 250] on body "MyMenopauseRx Appointments Messaging Labs Uploads Medications Community Refer a…" at bounding box center [528, 198] width 1043 height 932
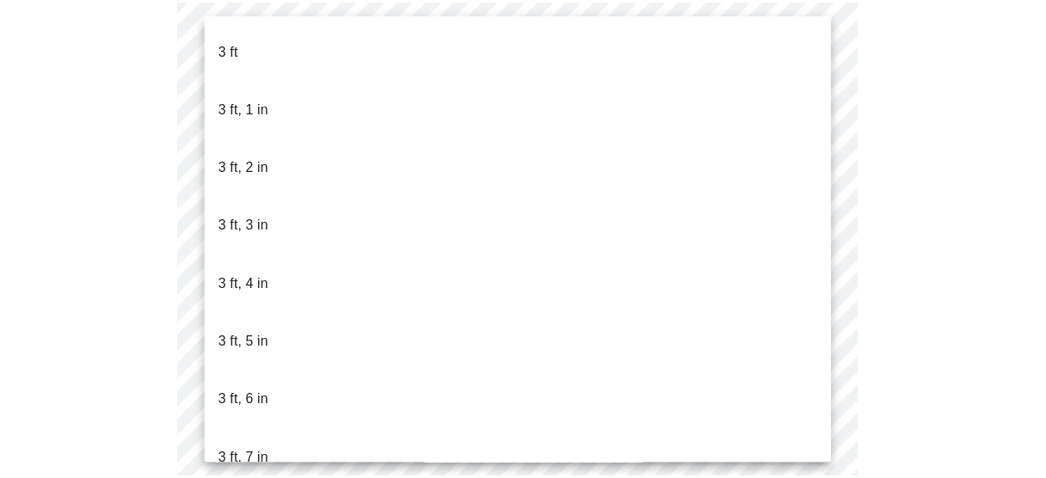
scroll to position [1056, 0]
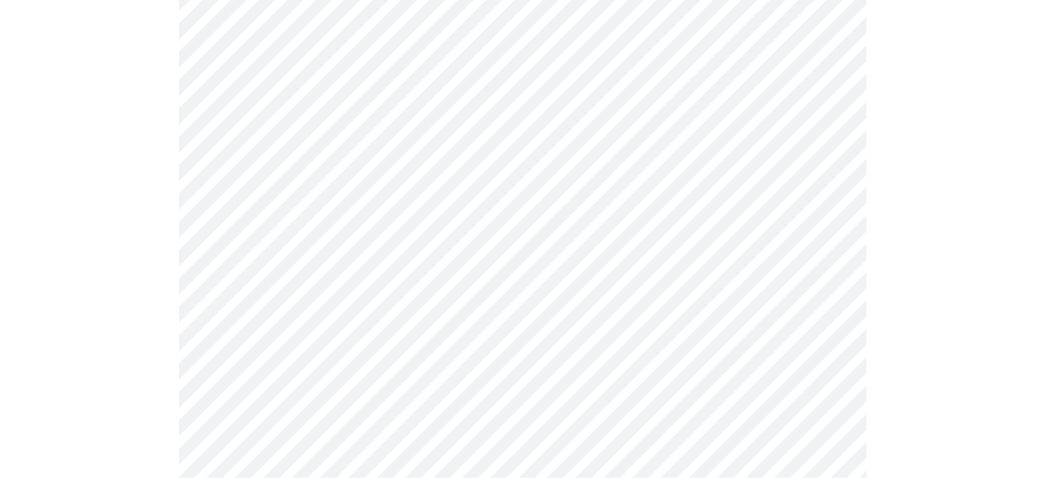
scroll to position [344, 0]
click at [966, 304] on div at bounding box center [523, 200] width 1032 height 788
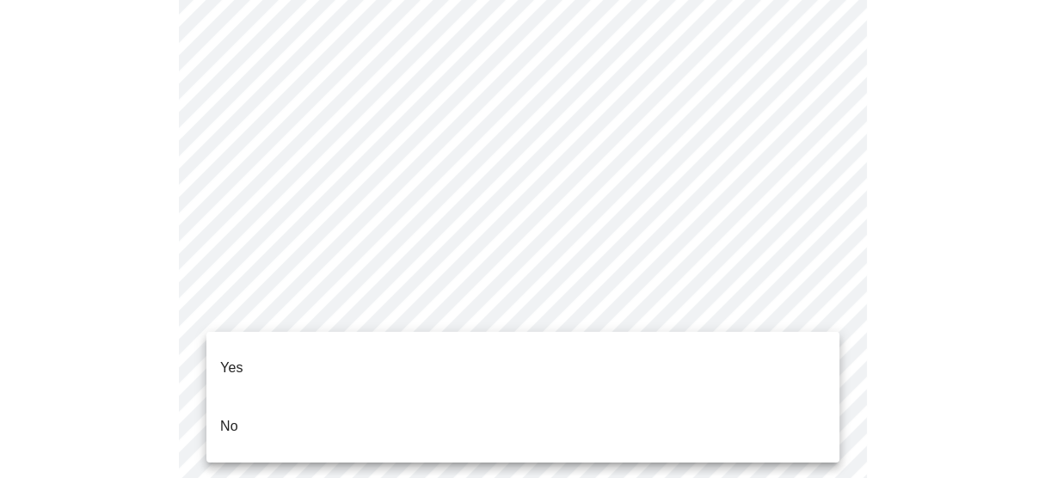
click at [262, 398] on li "No" at bounding box center [522, 426] width 633 height 58
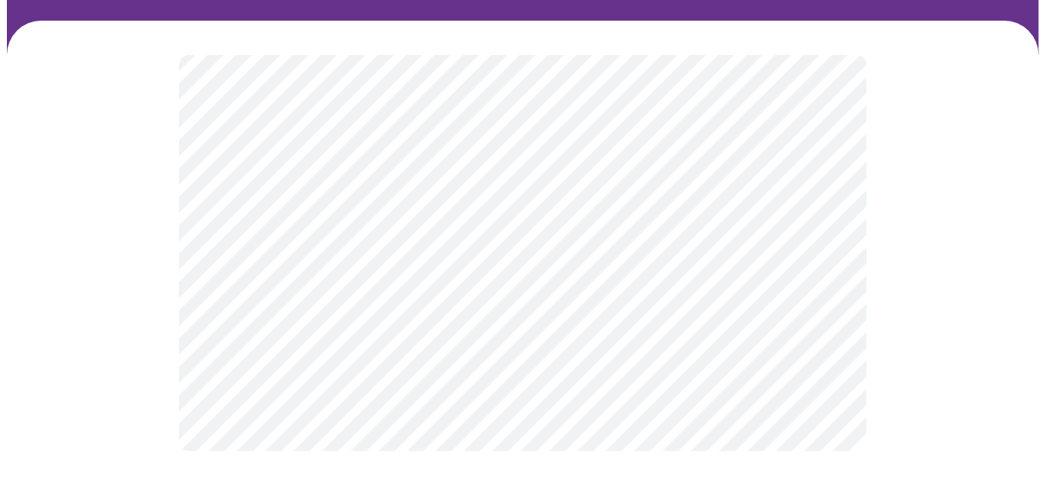
scroll to position [0, 0]
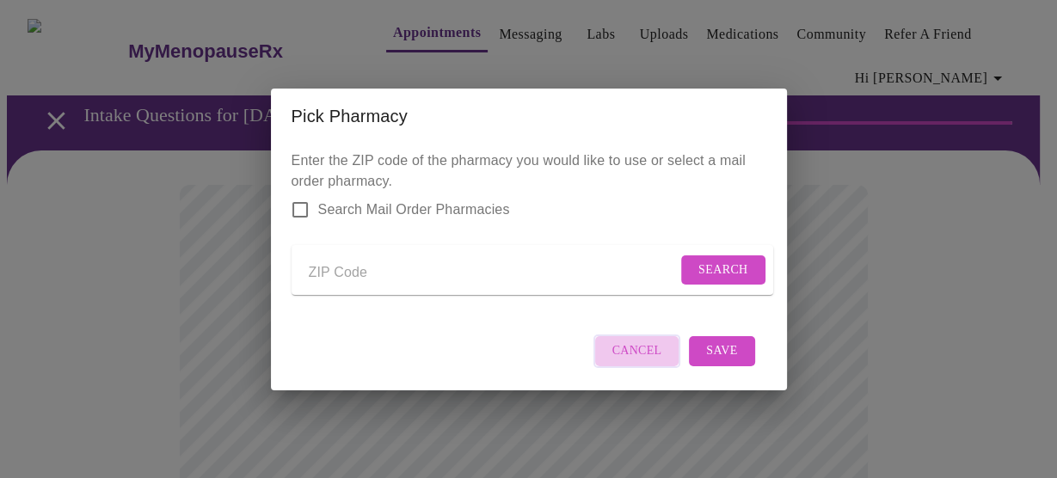
click at [647, 362] on span "Cancel" at bounding box center [638, 352] width 50 height 22
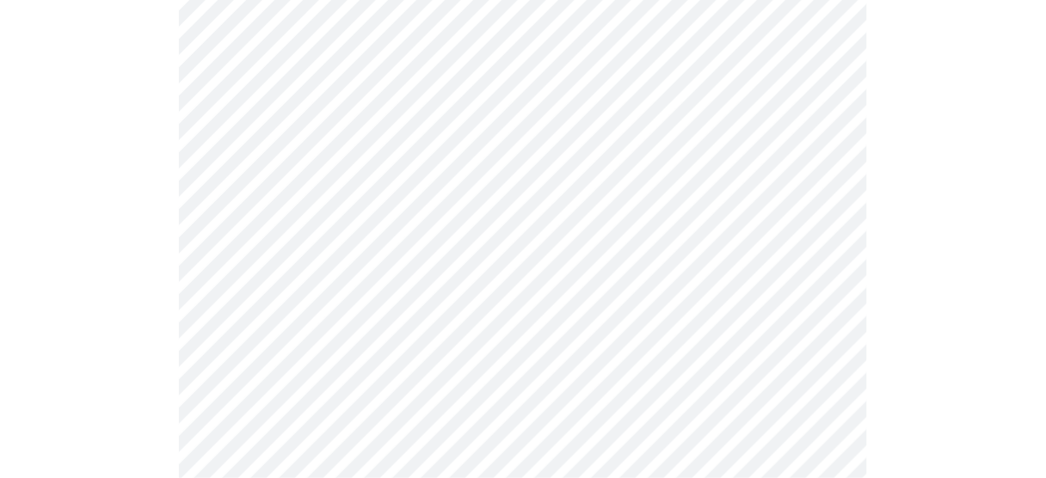
scroll to position [1123, 0]
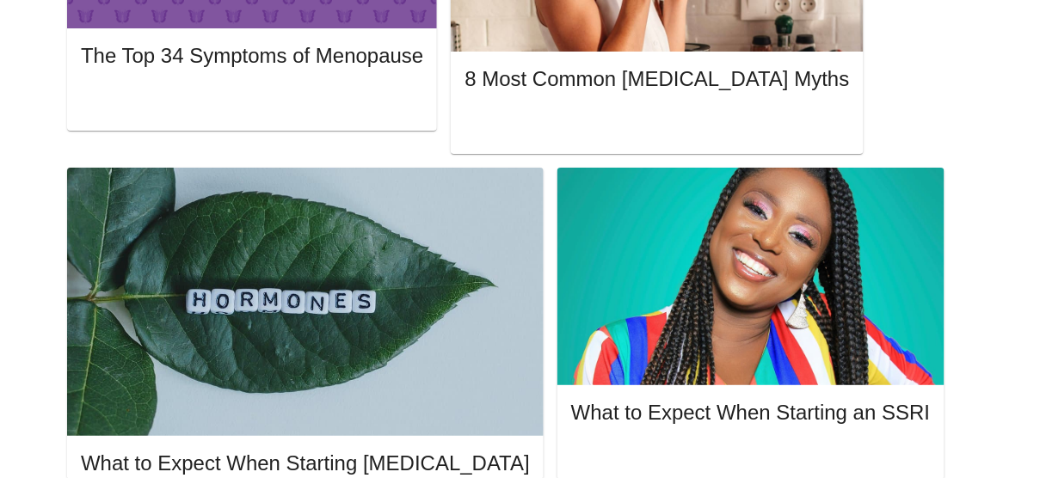
scroll to position [1047, 0]
